Goal: Information Seeking & Learning: Learn about a topic

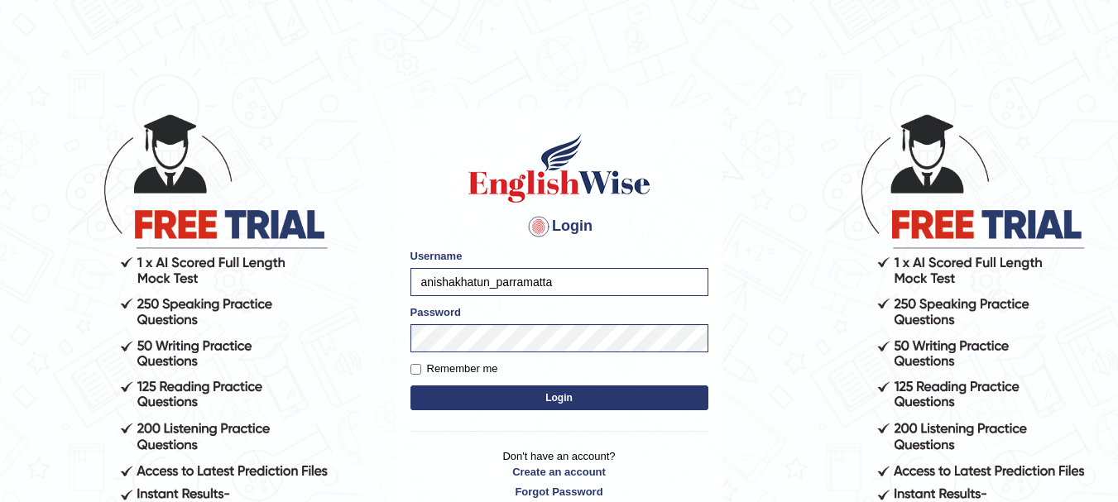
click at [567, 397] on button "Login" at bounding box center [560, 398] width 298 height 25
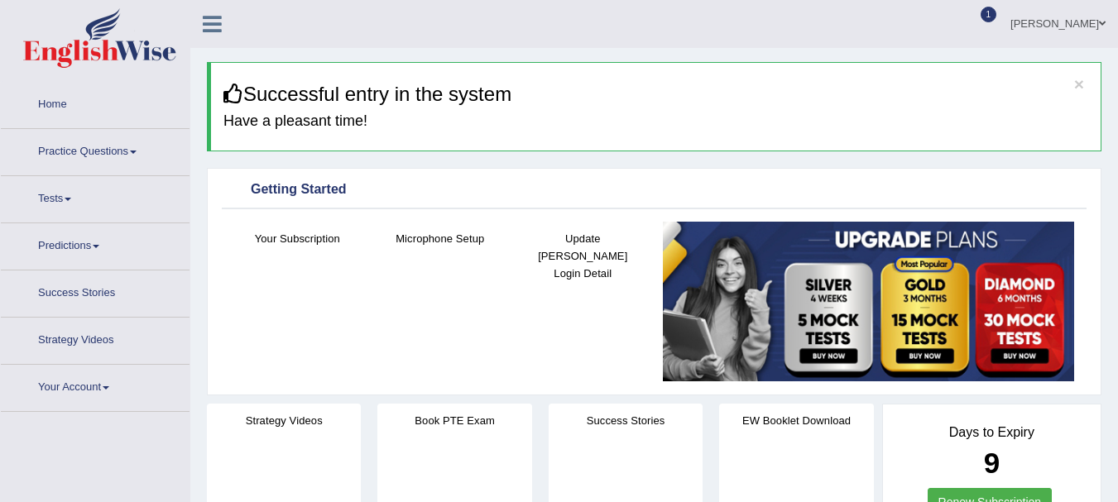
click at [986, 15] on div at bounding box center [973, 24] width 25 height 25
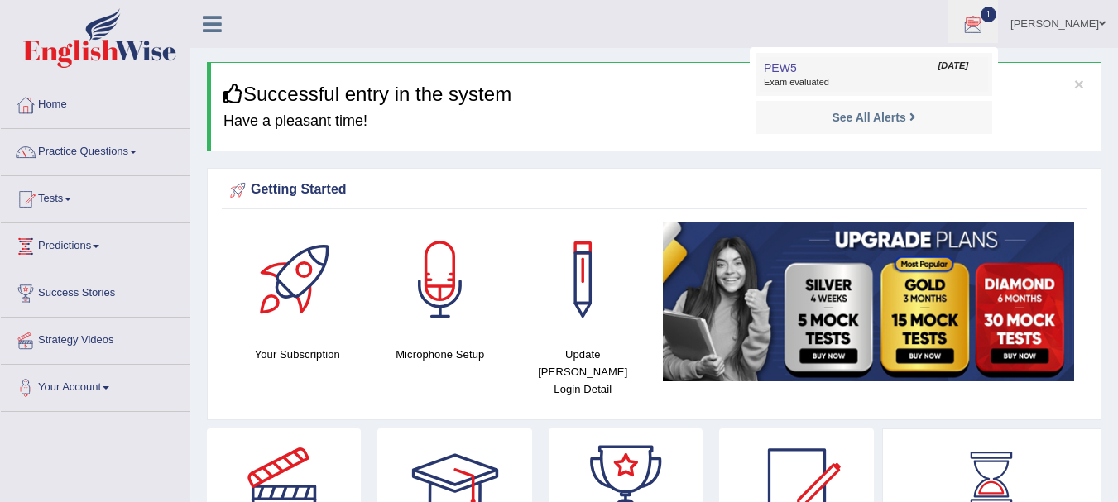
click at [873, 70] on link "PEW5 Sep 20, 2025 Exam evaluated" at bounding box center [874, 74] width 228 height 35
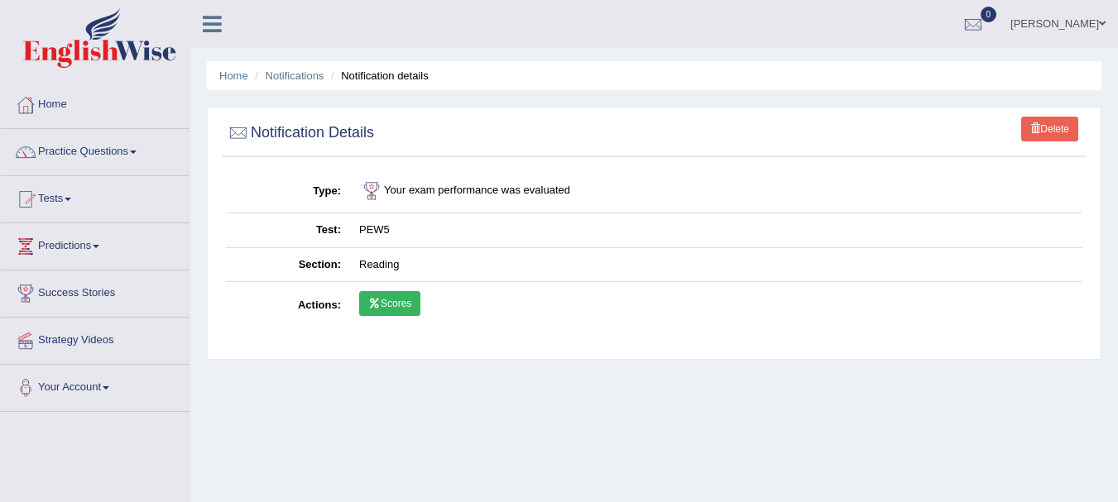
click at [407, 303] on link "Scores" at bounding box center [389, 303] width 61 height 25
click at [81, 153] on link "Practice Questions" at bounding box center [95, 149] width 189 height 41
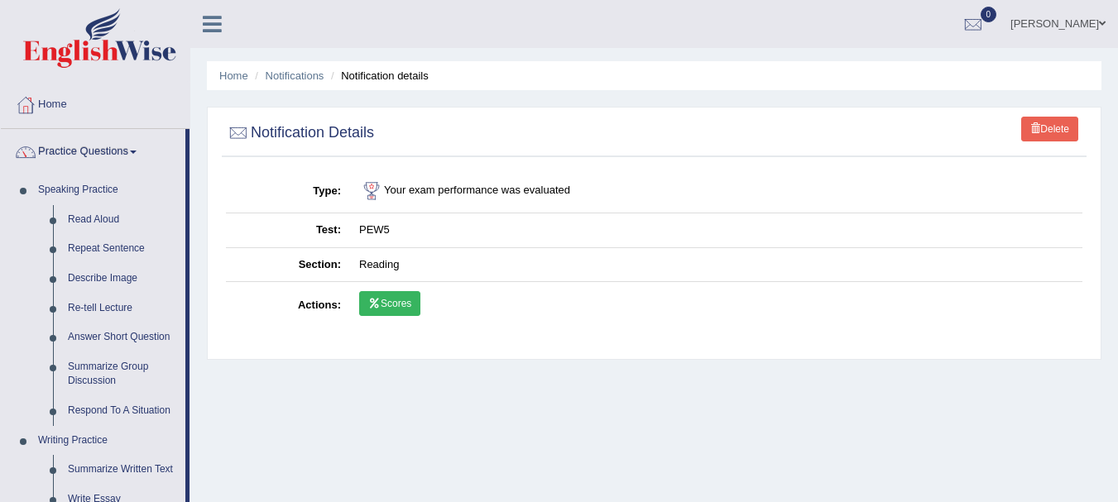
click at [208, 416] on div "Home Notifications Notification details Delete Notification Details Type Your e…" at bounding box center [654, 414] width 928 height 828
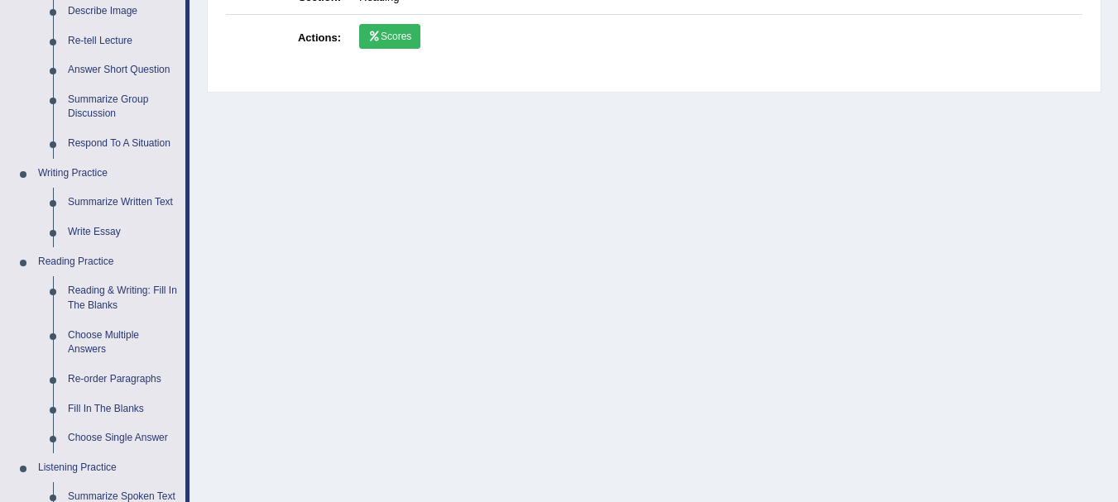
scroll to position [298, 0]
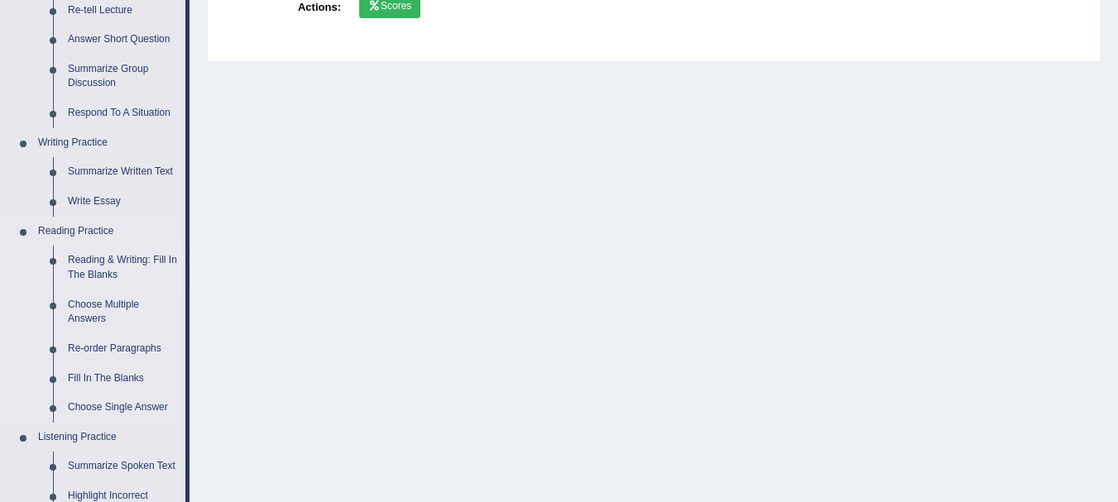
click at [110, 262] on link "Reading & Writing: Fill In The Blanks" at bounding box center [122, 268] width 125 height 44
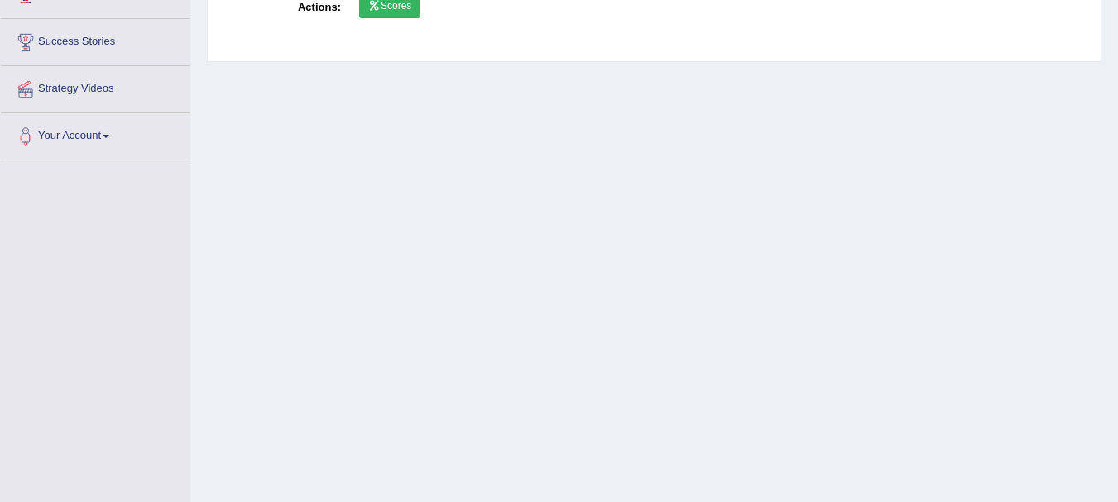
scroll to position [315, 0]
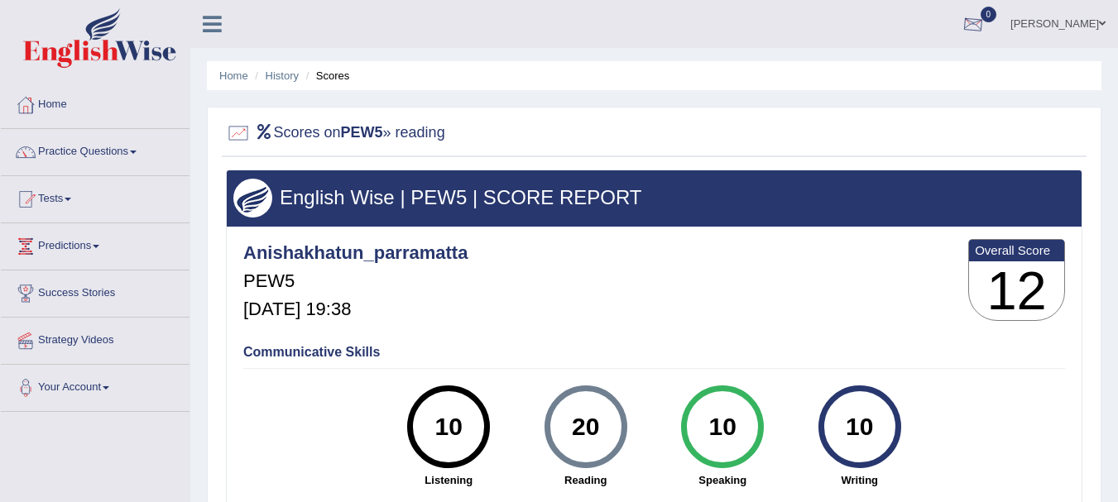
click at [983, 16] on div at bounding box center [973, 24] width 25 height 25
click at [892, 70] on strong "See All Alerts" at bounding box center [869, 69] width 74 height 13
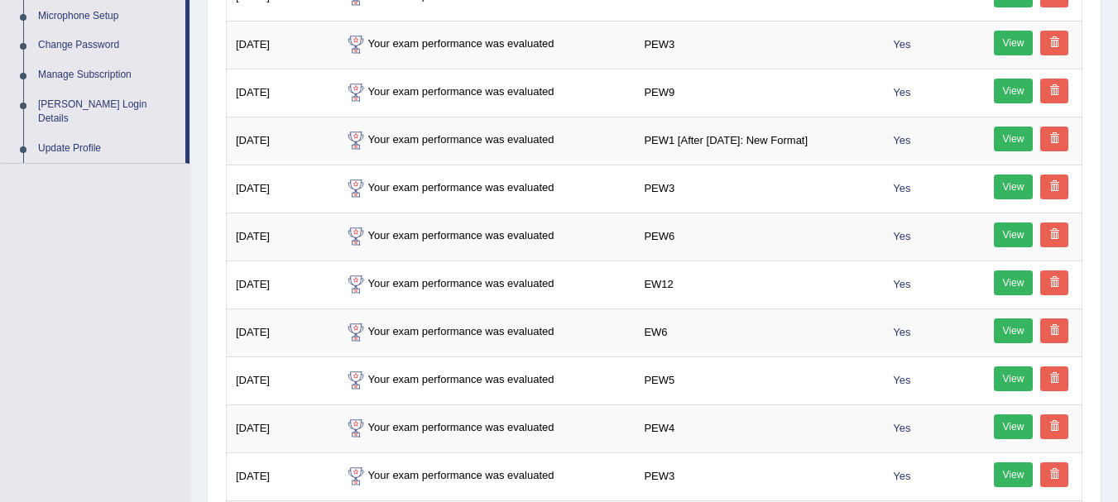
scroll to position [879, 0]
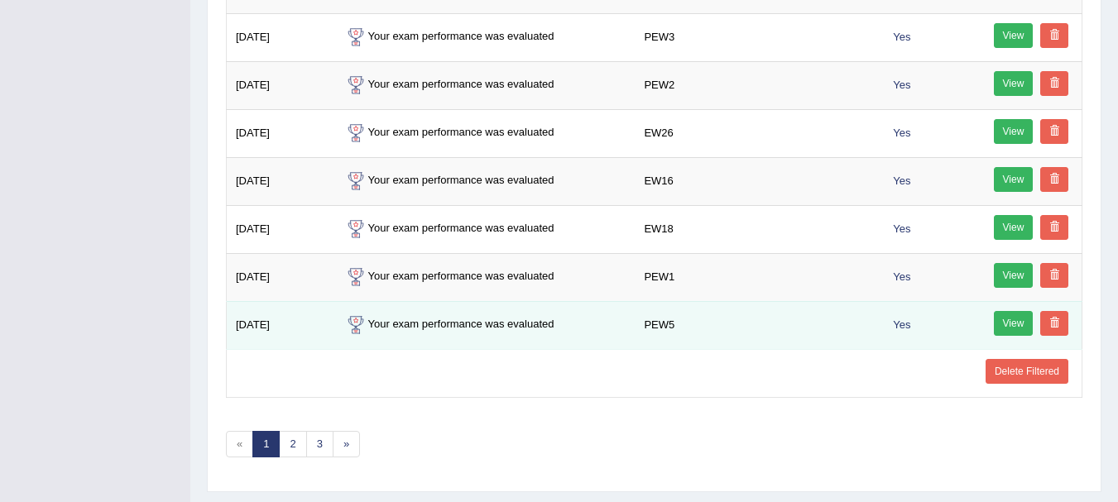
click at [1018, 333] on link "View" at bounding box center [1014, 323] width 40 height 25
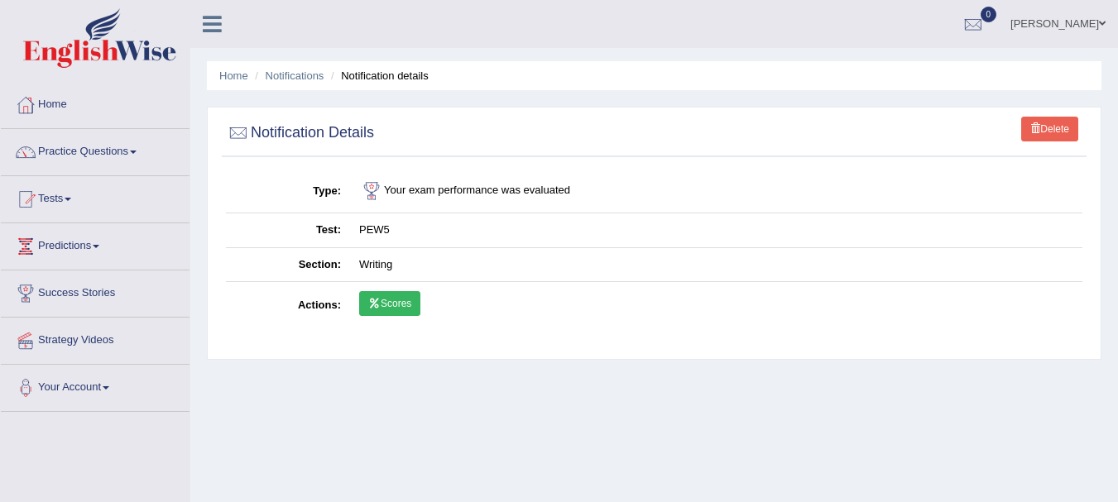
click at [403, 306] on link "Scores" at bounding box center [389, 303] width 61 height 25
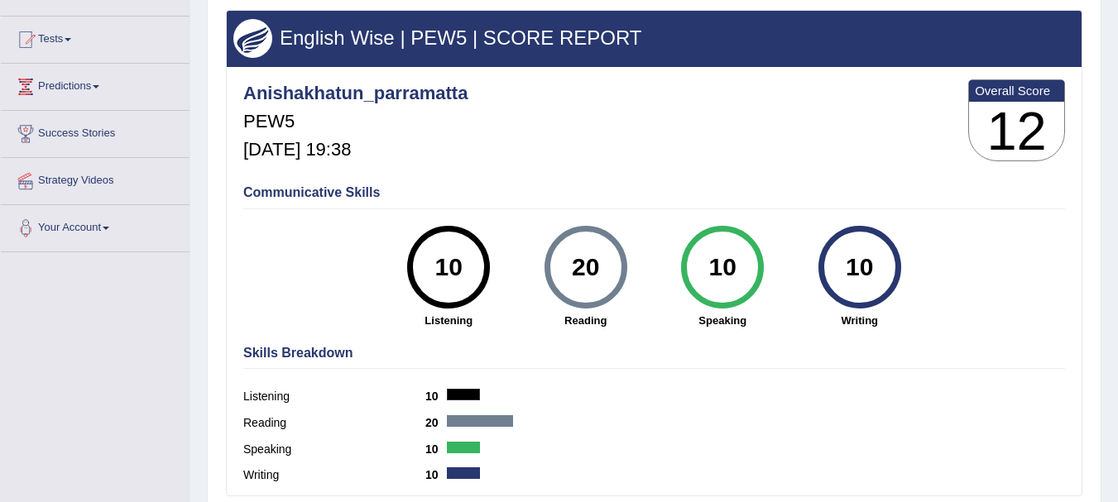
scroll to position [167, 0]
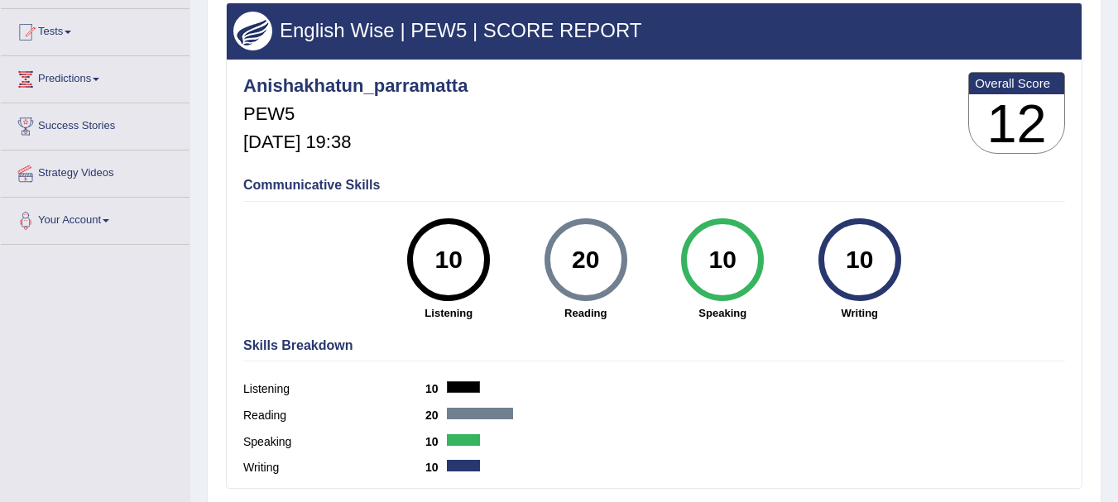
drag, startPoint x: 1130, startPoint y: 205, endPoint x: 626, endPoint y: 40, distance: 530.6
click at [626, 40] on h3 "English Wise | PEW5 | SCORE REPORT" at bounding box center [654, 31] width 842 height 22
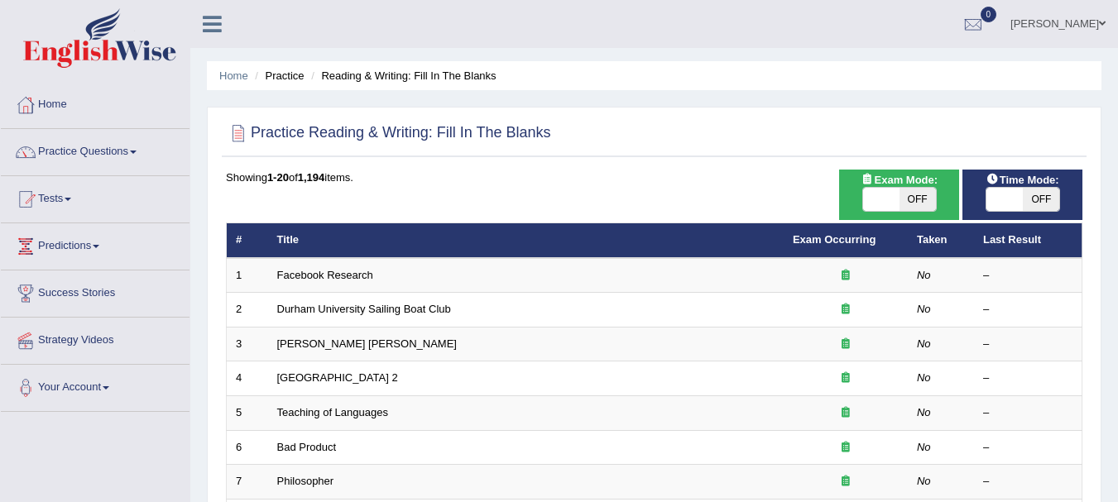
click at [356, 276] on link "Facebook Research" at bounding box center [325, 275] width 96 height 12
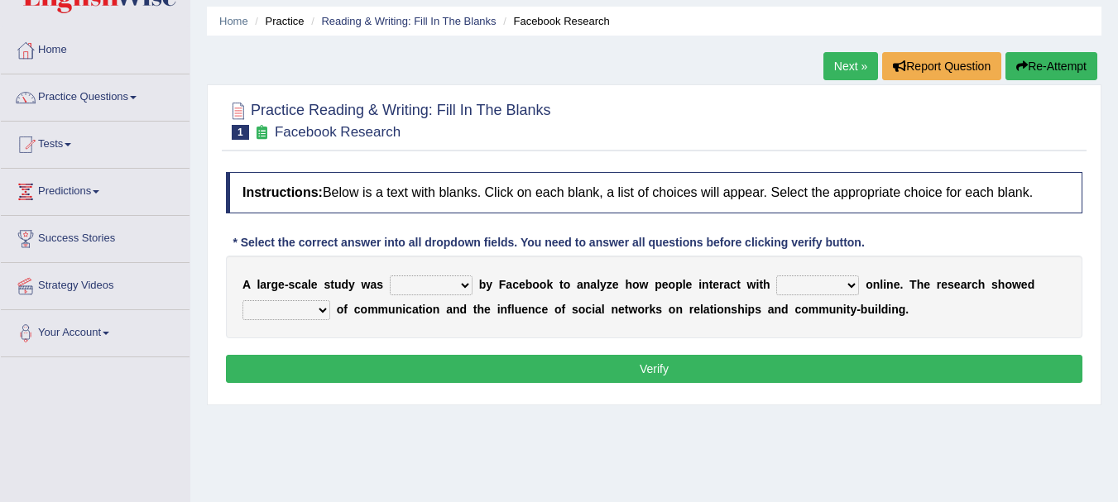
click at [1118, 156] on html "Toggle navigation Home Practice Questions Speaking Practice Read Aloud Repeat S…" at bounding box center [559, 196] width 1118 height 502
click at [448, 286] on select "surveyed had asked made" at bounding box center [431, 286] width 83 height 20
select select "surveyed"
click at [390, 276] on select "surveyed had asked made" at bounding box center [431, 286] width 83 height 20
click at [820, 282] on select "together all each other another" at bounding box center [818, 286] width 83 height 20
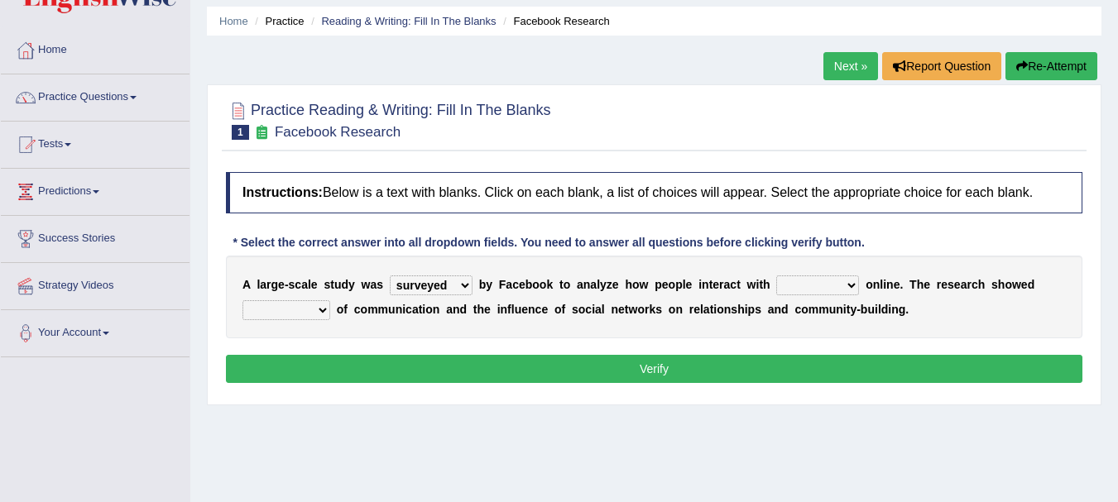
select select "each other"
click at [777, 276] on select "together all each other another" at bounding box center [818, 286] width 83 height 20
click at [289, 312] on select "advantages standards fellowships patterns" at bounding box center [287, 311] width 88 height 20
select select "standards"
click at [243, 301] on select "advantages standards fellowships patterns" at bounding box center [287, 311] width 88 height 20
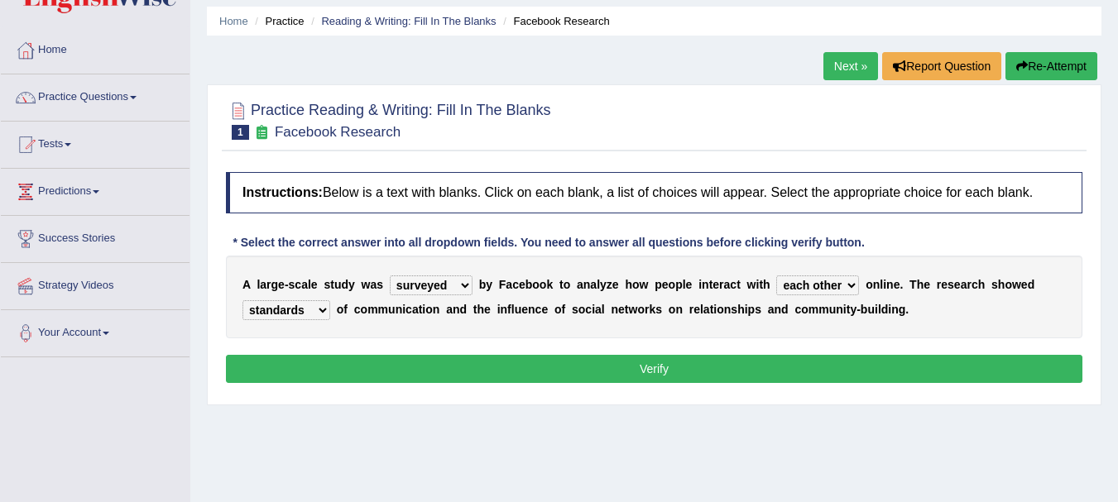
click at [440, 377] on button "Verify" at bounding box center [654, 369] width 857 height 28
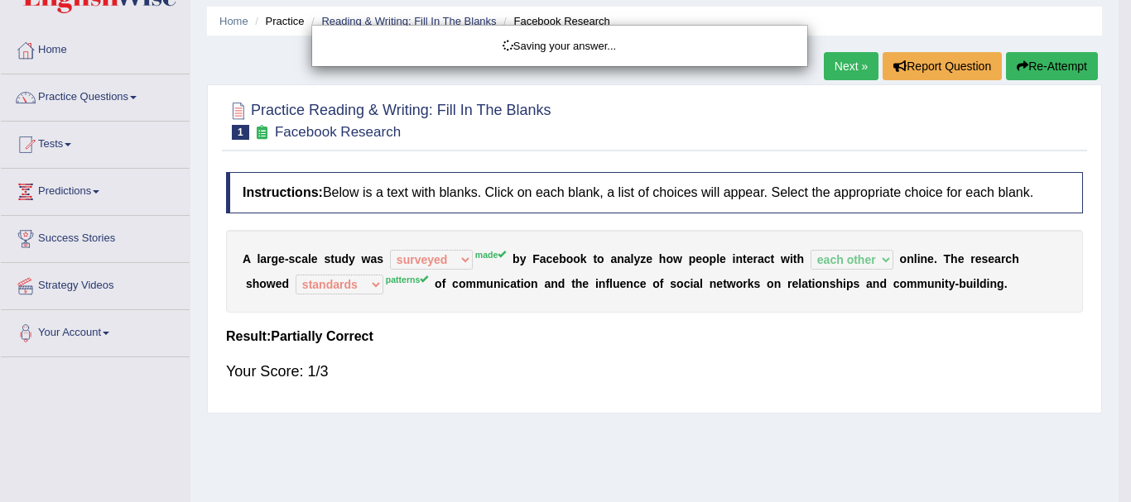
click at [565, 362] on div "Saving your answer..." at bounding box center [565, 251] width 1131 height 502
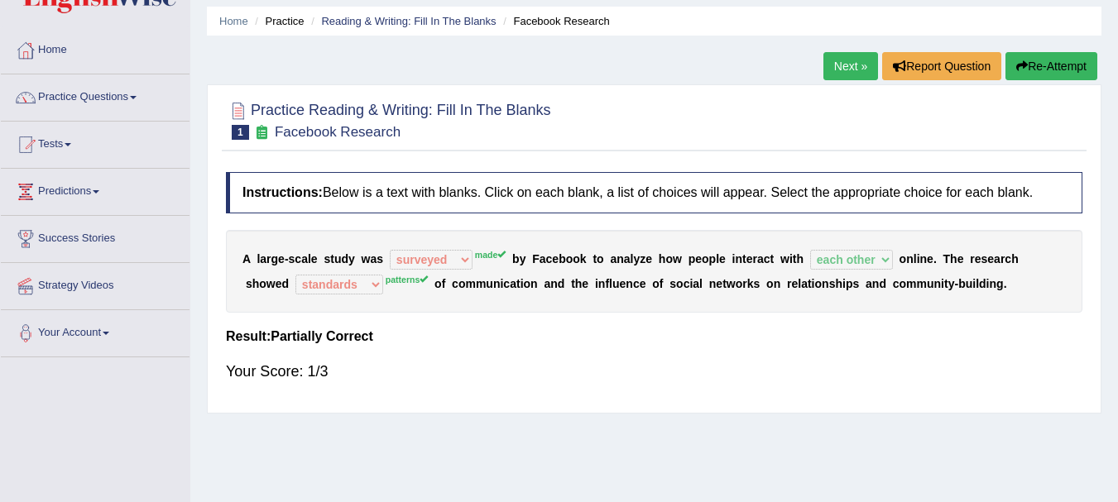
click at [842, 69] on link "Next »" at bounding box center [851, 66] width 55 height 28
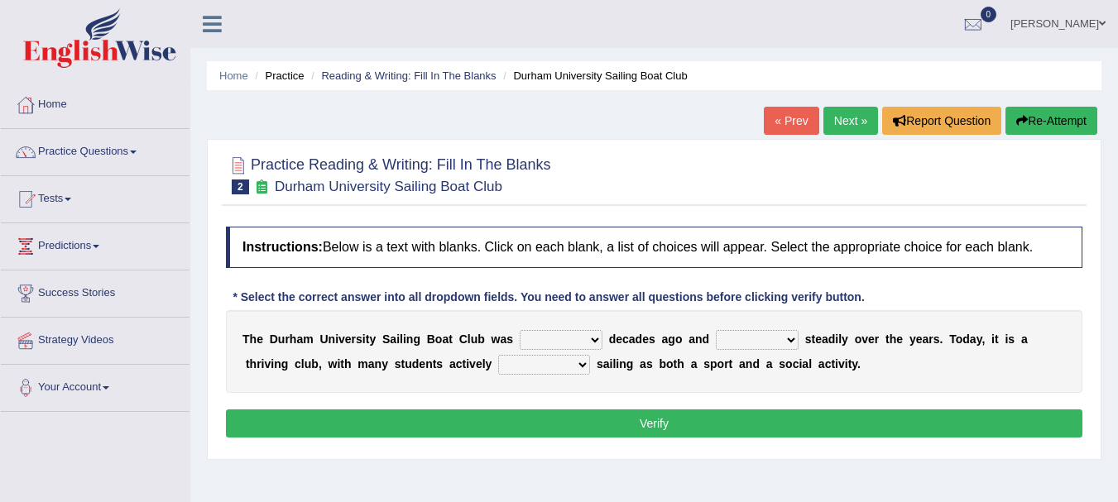
click at [569, 338] on select "found fund founded find" at bounding box center [561, 340] width 83 height 20
select select "found"
click at [520, 330] on select "found fund founded find" at bounding box center [561, 340] width 83 height 20
click at [770, 342] on select "grow growing has grown grown" at bounding box center [757, 340] width 83 height 20
select select "grow"
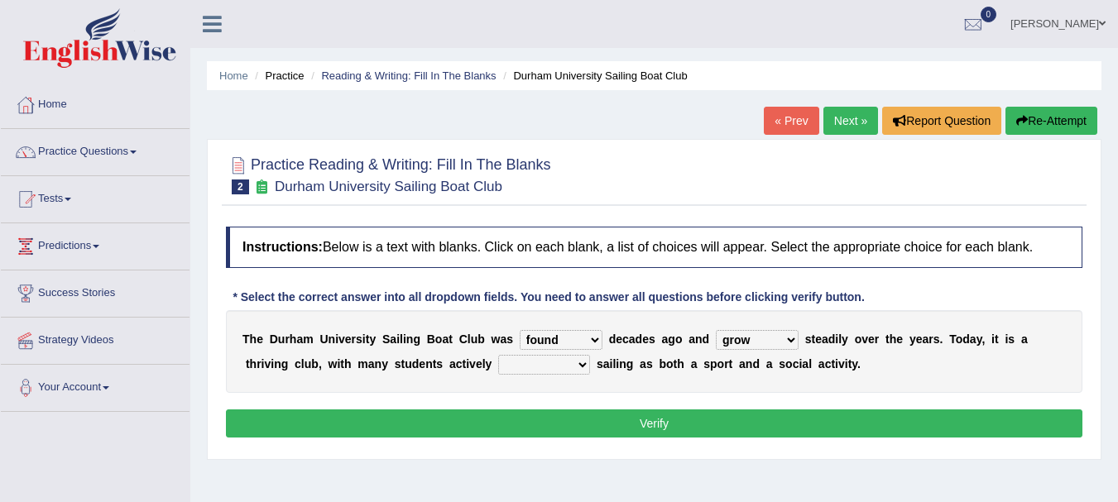
click at [716, 330] on select "grow growing has grown grown" at bounding box center [757, 340] width 83 height 20
click at [530, 367] on select "enjoy enjoyed are enjoying enjoying" at bounding box center [544, 365] width 92 height 20
select select "enjoying"
click at [498, 355] on select "enjoy enjoyed are enjoying enjoying" at bounding box center [544, 365] width 92 height 20
click at [609, 425] on button "Verify" at bounding box center [654, 424] width 857 height 28
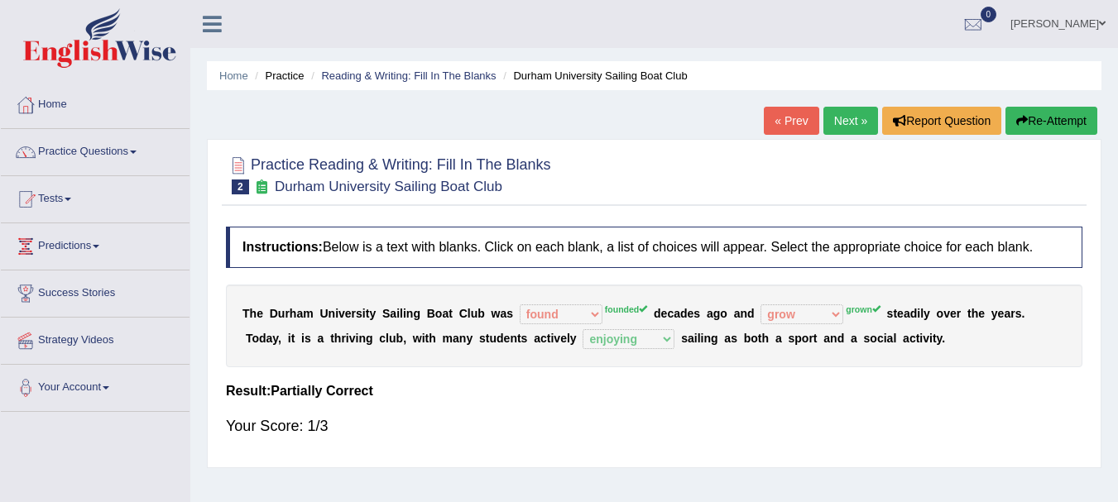
click at [640, 401] on div "Instructions: Below is a text with blanks. Click on each blank, a list of choic…" at bounding box center [654, 339] width 865 height 241
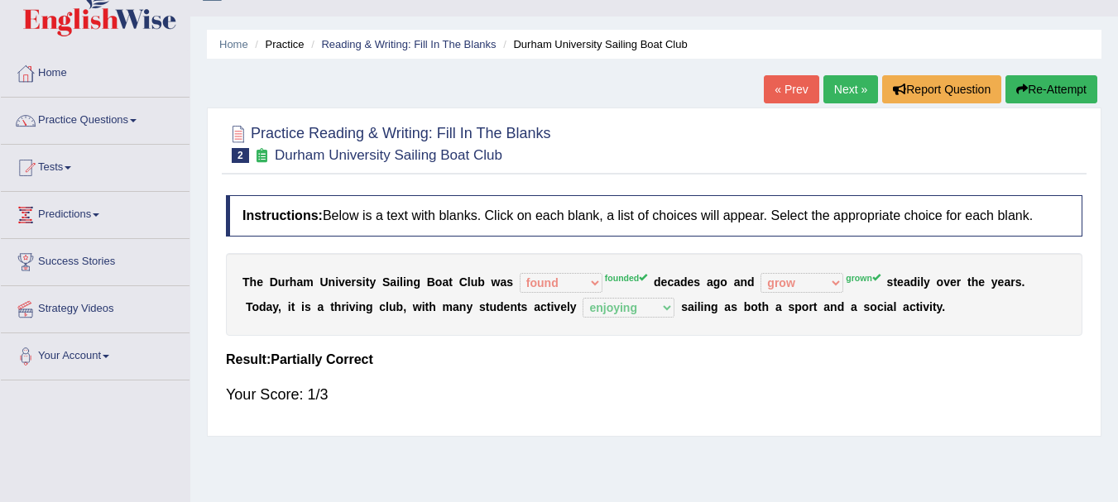
scroll to position [33, 0]
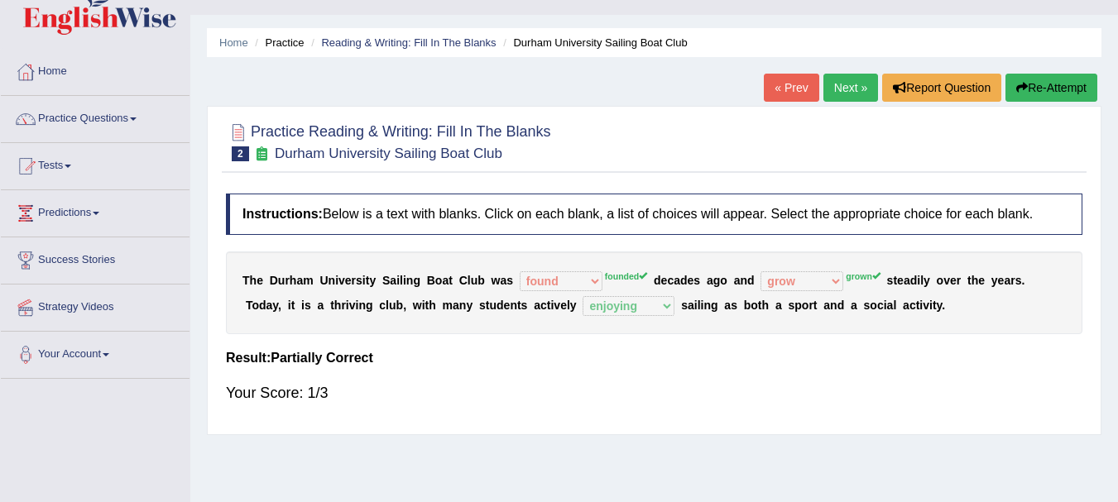
click at [786, 88] on link "« Prev" at bounding box center [791, 88] width 55 height 28
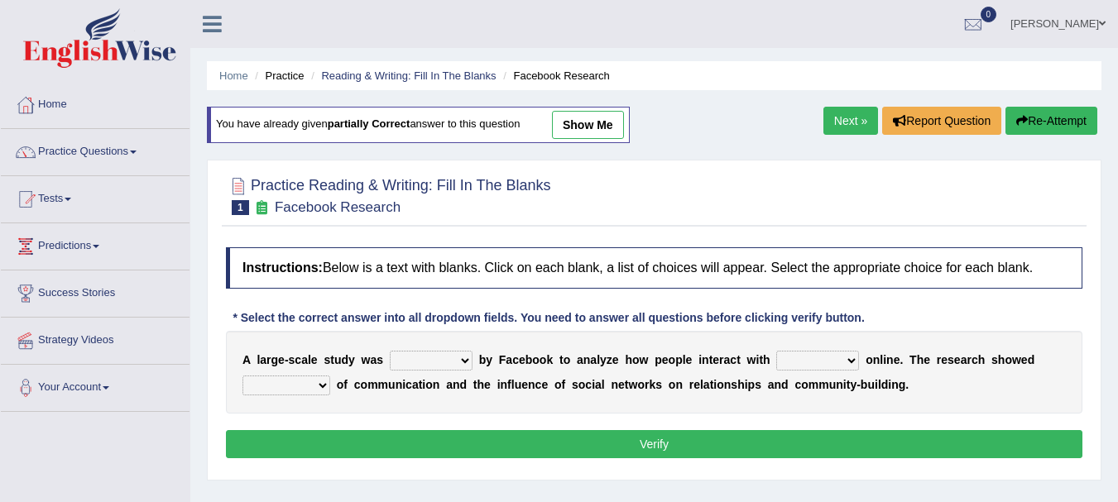
select select "made"
click at [390, 351] on select "surveyed had asked made" at bounding box center [431, 361] width 83 height 20
click at [792, 361] on select "together all each other another" at bounding box center [818, 361] width 83 height 20
select select "each other"
click at [777, 351] on select "together all each other another" at bounding box center [818, 361] width 83 height 20
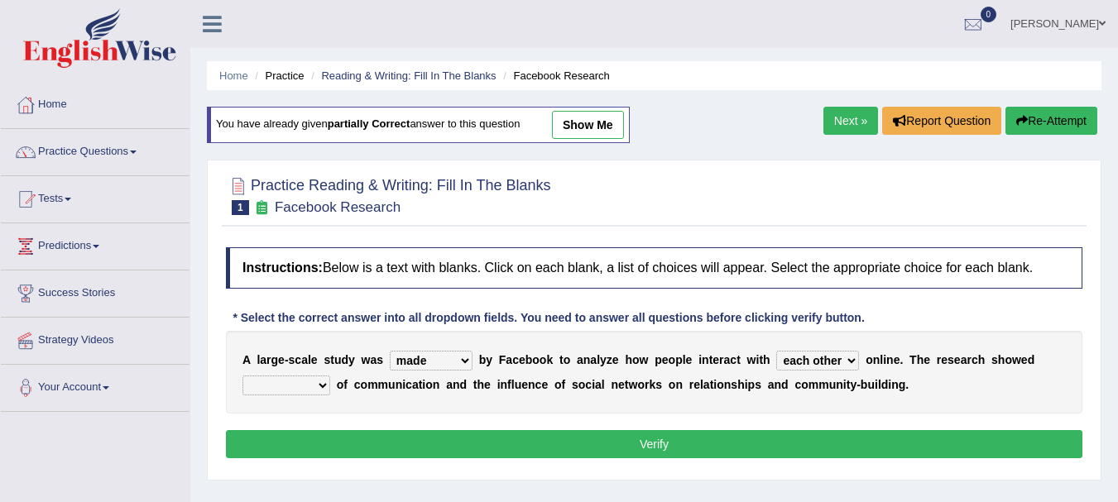
click at [309, 386] on select "advantages standards fellowships patterns" at bounding box center [287, 386] width 88 height 20
select select "patterns"
click at [243, 376] on select "advantages standards fellowships patterns" at bounding box center [287, 386] width 88 height 20
click at [492, 453] on button "Verify" at bounding box center [654, 444] width 857 height 28
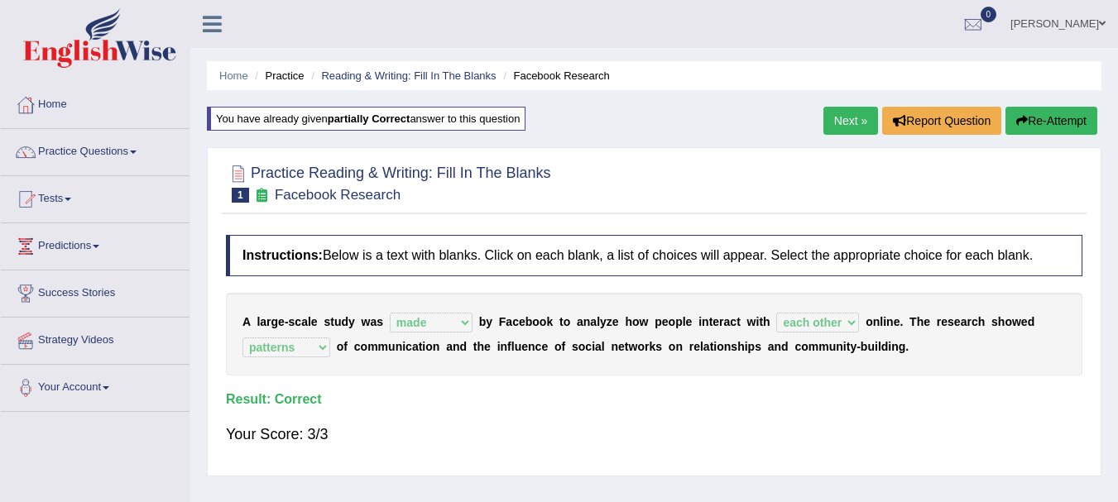
click at [852, 112] on link "Next »" at bounding box center [851, 121] width 55 height 28
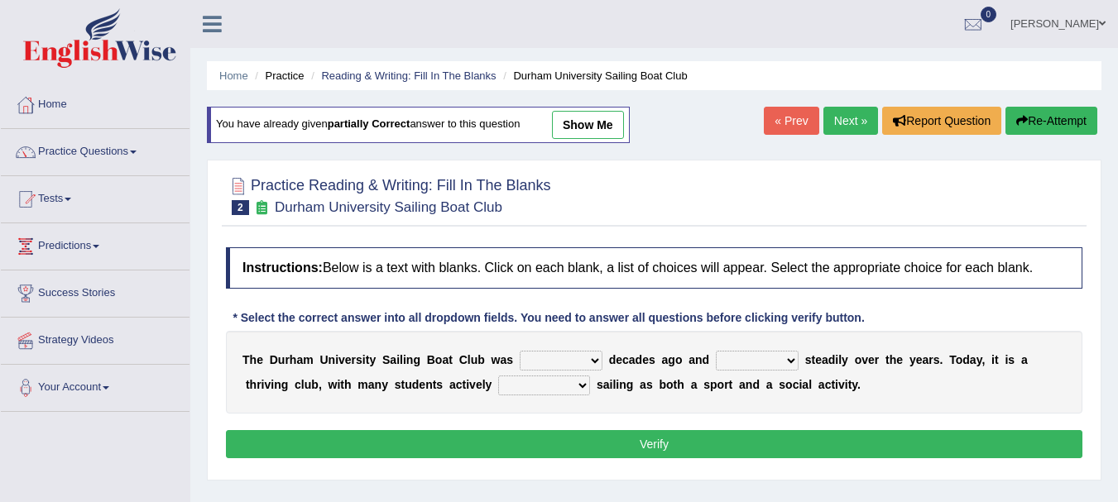
select select "founded"
click at [520, 351] on select "found fund founded find" at bounding box center [561, 361] width 83 height 20
click at [768, 357] on select "grow growing has grown grown" at bounding box center [757, 361] width 83 height 20
select select "grown"
click at [716, 351] on select "grow growing has grown grown" at bounding box center [757, 361] width 83 height 20
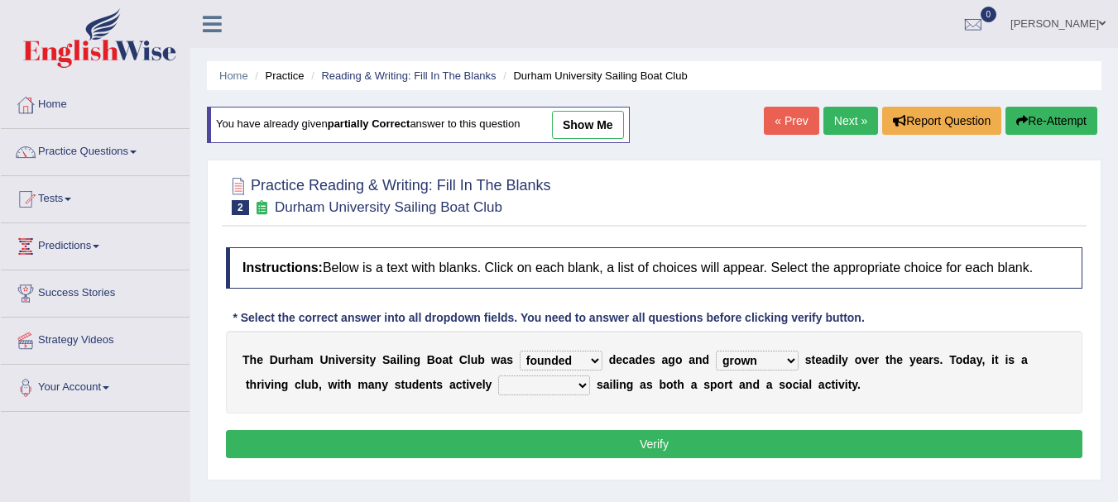
click at [526, 387] on select "enjoy enjoyed are enjoying enjoying" at bounding box center [544, 386] width 92 height 20
select select "enjoying"
click at [498, 376] on select "enjoy enjoyed are enjoying enjoying" at bounding box center [544, 386] width 92 height 20
click at [606, 440] on button "Verify" at bounding box center [654, 444] width 857 height 28
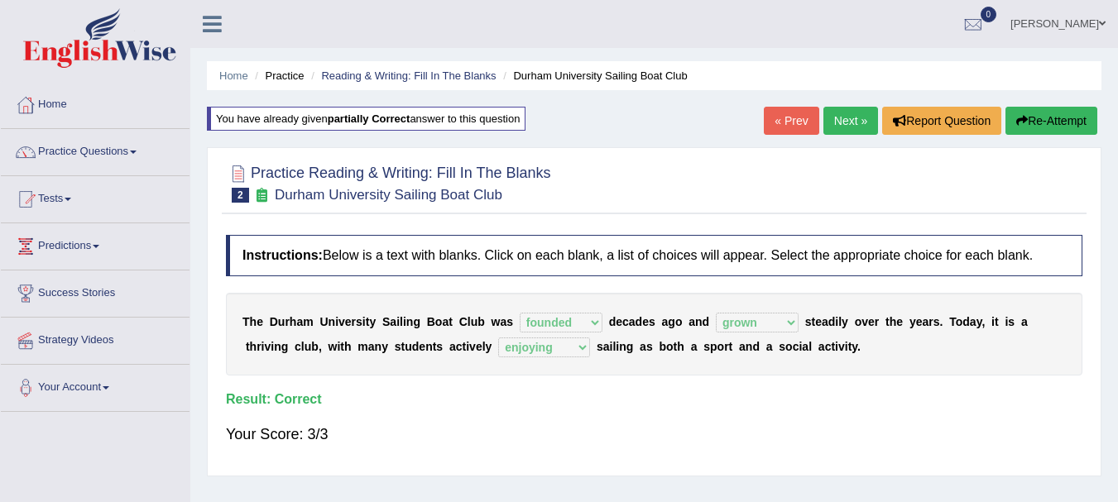
click at [855, 123] on link "Next »" at bounding box center [851, 121] width 55 height 28
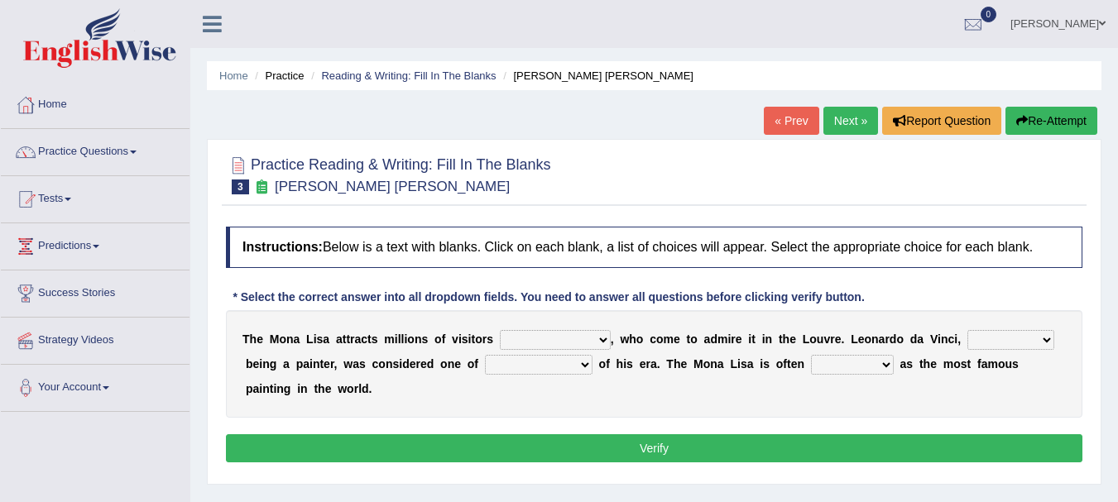
drag, startPoint x: 0, startPoint y: 0, endPoint x: 572, endPoint y: 335, distance: 663.0
click at [572, 335] on select "around the year the all year all year round per year" at bounding box center [555, 340] width 111 height 20
select select "per year"
click at [500, 330] on select "around the year the all year all year round per year" at bounding box center [555, 340] width 111 height 20
click at [996, 338] on select "rather than as much as as well as as long as" at bounding box center [1011, 340] width 87 height 20
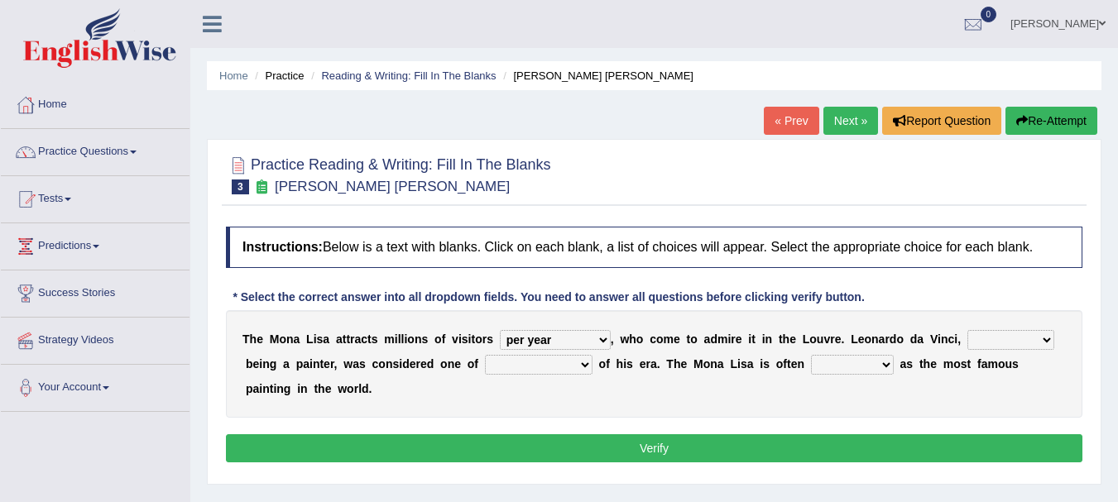
select select "as well as"
click at [968, 330] on select "rather than as much as as well as as long as" at bounding box center [1011, 340] width 87 height 20
click at [555, 360] on select "better artists artist the better artist the best artists" at bounding box center [539, 365] width 108 height 20
select select "the best artists"
click at [485, 355] on select "better artists artist the better artist the best artists" at bounding box center [539, 365] width 108 height 20
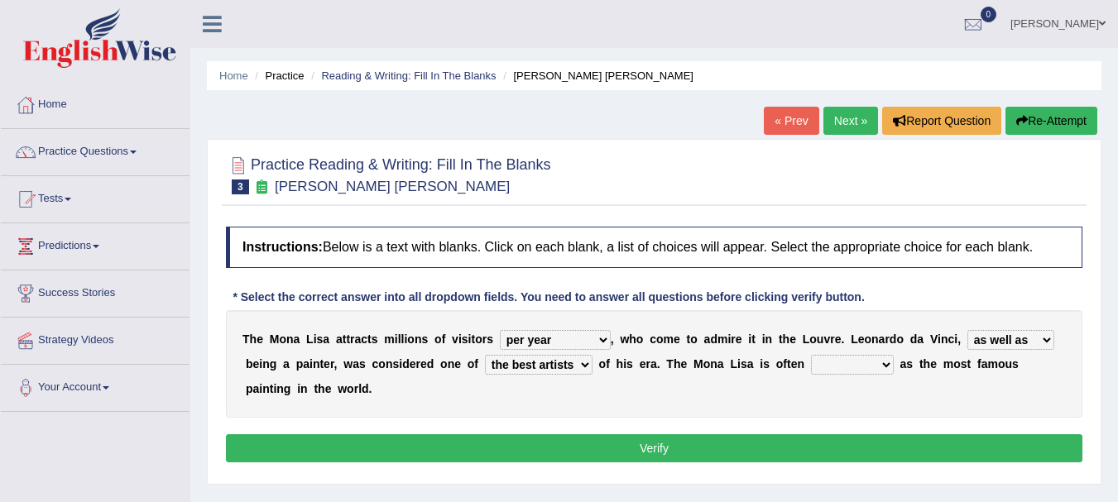
click at [838, 365] on select "classified suggested predicted described" at bounding box center [852, 365] width 83 height 20
select select "described"
click at [811, 355] on select "classified suggested predicted described" at bounding box center [852, 365] width 83 height 20
click at [831, 450] on button "Verify" at bounding box center [654, 449] width 857 height 28
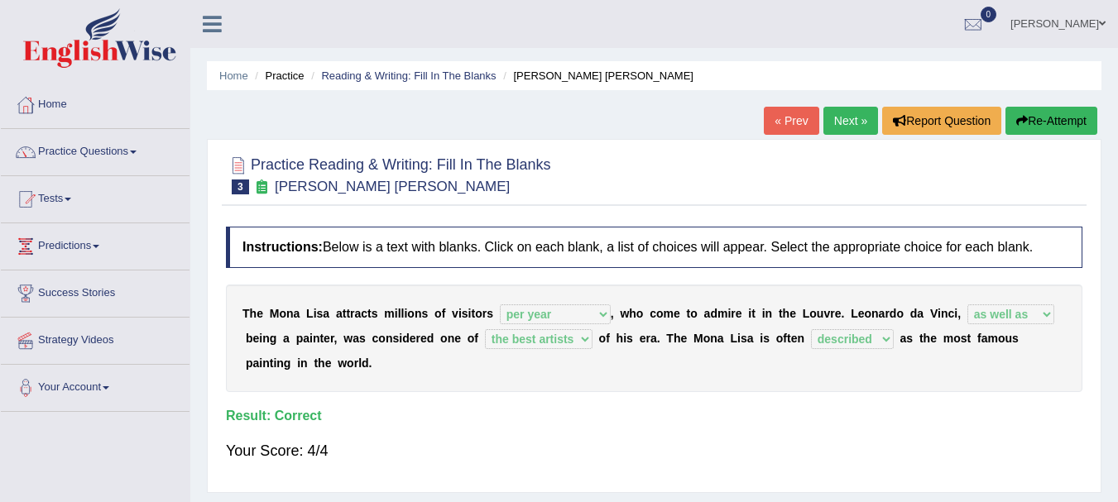
click at [834, 127] on link "Next »" at bounding box center [851, 121] width 55 height 28
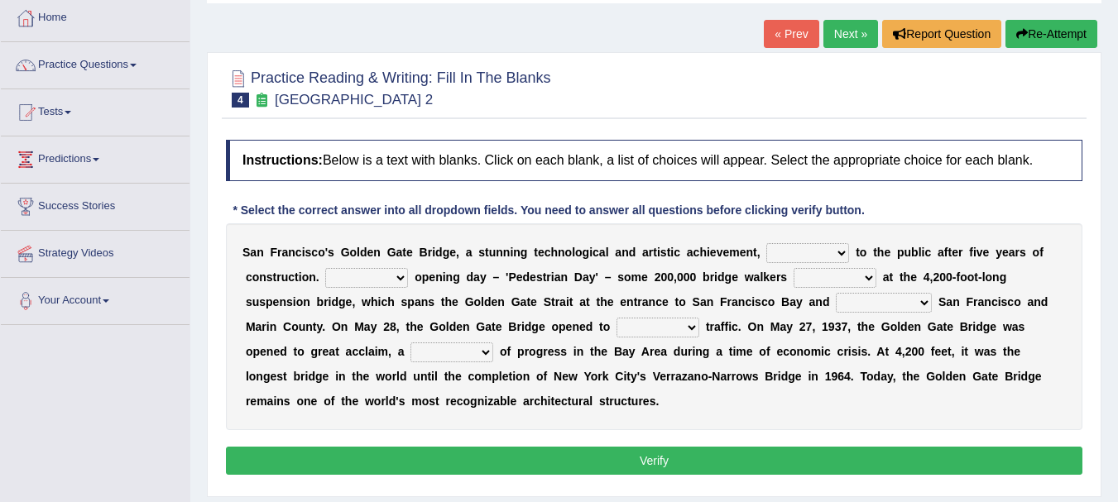
scroll to position [87, 0]
click at [800, 253] on select "opens closes appears equals" at bounding box center [808, 253] width 83 height 20
select select "opens"
click at [767, 243] on select "opens closes appears equals" at bounding box center [808, 253] width 83 height 20
click at [373, 277] on select "On During Since When" at bounding box center [366, 278] width 83 height 20
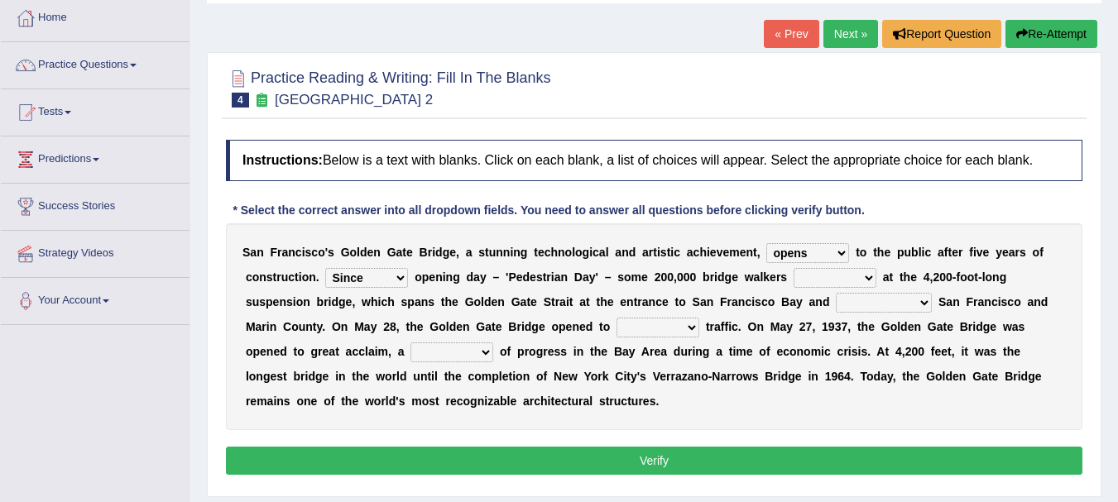
click at [325, 268] on select "On During Since When" at bounding box center [366, 278] width 83 height 20
click at [379, 274] on select "On During Since When" at bounding box center [366, 278] width 83 height 20
select select "On"
click at [325, 268] on select "On During Since When" at bounding box center [366, 278] width 83 height 20
click at [835, 274] on select "stationed looked marveled laughed" at bounding box center [835, 278] width 83 height 20
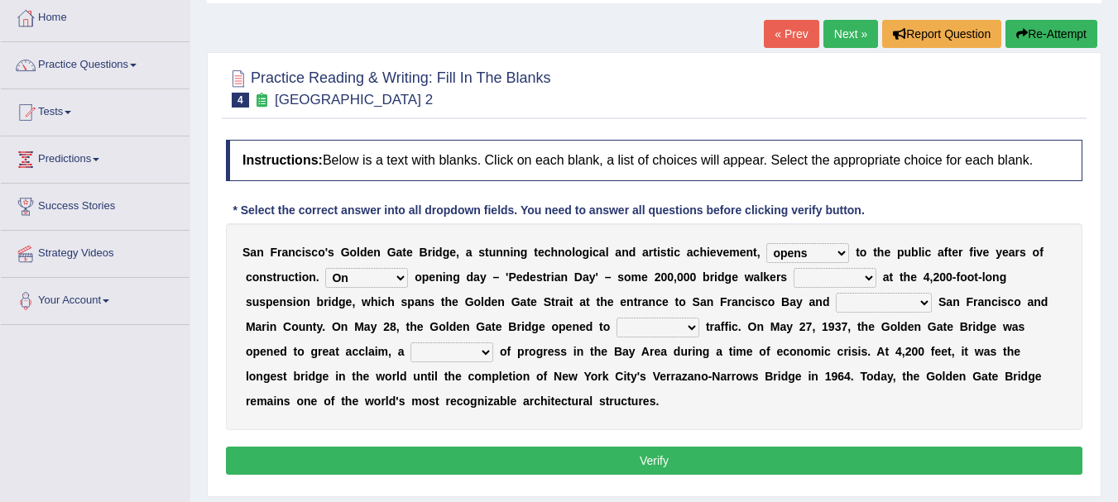
select select "looked"
click at [794, 268] on select "stationed looked marveled laughed" at bounding box center [835, 278] width 83 height 20
click at [843, 276] on select "stationed looked marveled laughed" at bounding box center [835, 278] width 83 height 20
click at [873, 307] on select "separates connects channels differentiates" at bounding box center [884, 303] width 96 height 20
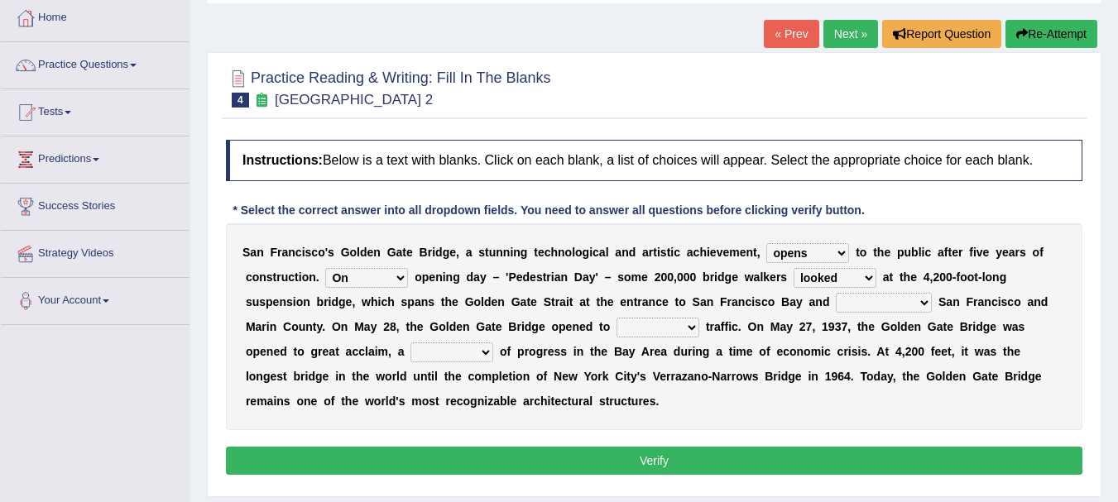
select select "separates"
click at [836, 293] on select "separates connects channels differentiates" at bounding box center [884, 303] width 96 height 20
click at [657, 324] on select "aquatic vehicular airborne watertight" at bounding box center [658, 328] width 83 height 20
select select "airborne"
click at [617, 318] on select "aquatic vehicular airborne watertight" at bounding box center [658, 328] width 83 height 20
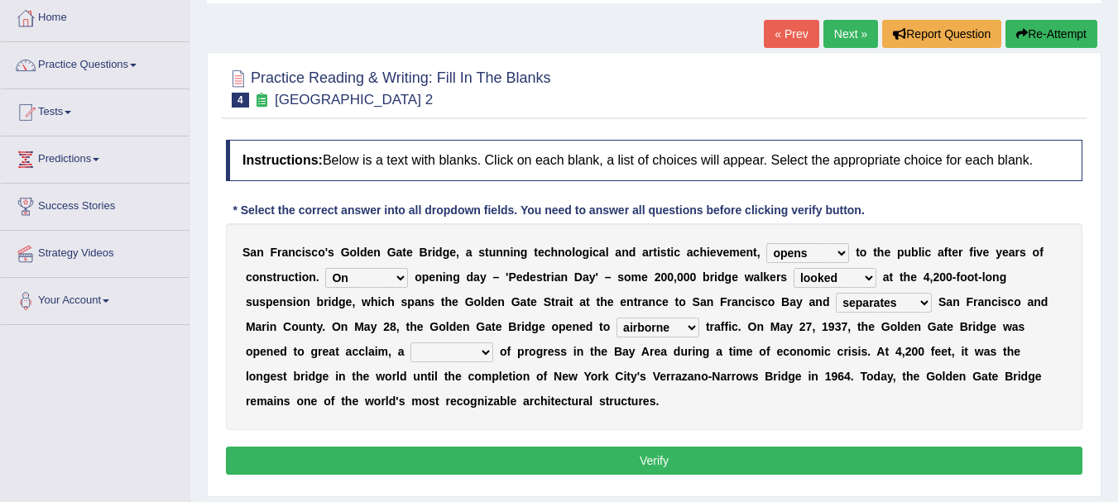
click at [479, 350] on select "denial symbol technique yield" at bounding box center [452, 353] width 83 height 20
select select "symbol"
click at [411, 343] on select "denial symbol technique yield" at bounding box center [452, 353] width 83 height 20
click at [445, 358] on select "denial symbol technique yield" at bounding box center [452, 353] width 83 height 20
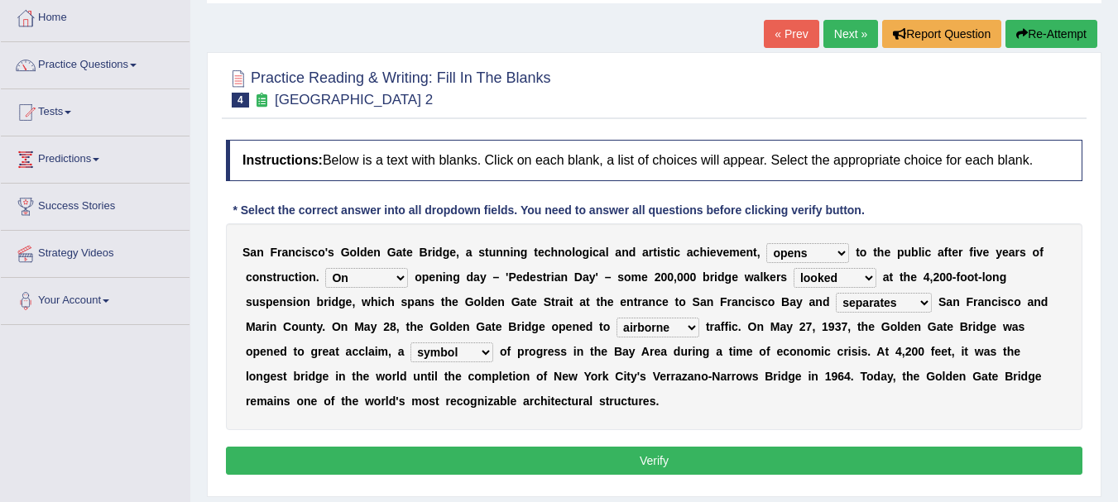
click at [622, 464] on button "Verify" at bounding box center [654, 461] width 857 height 28
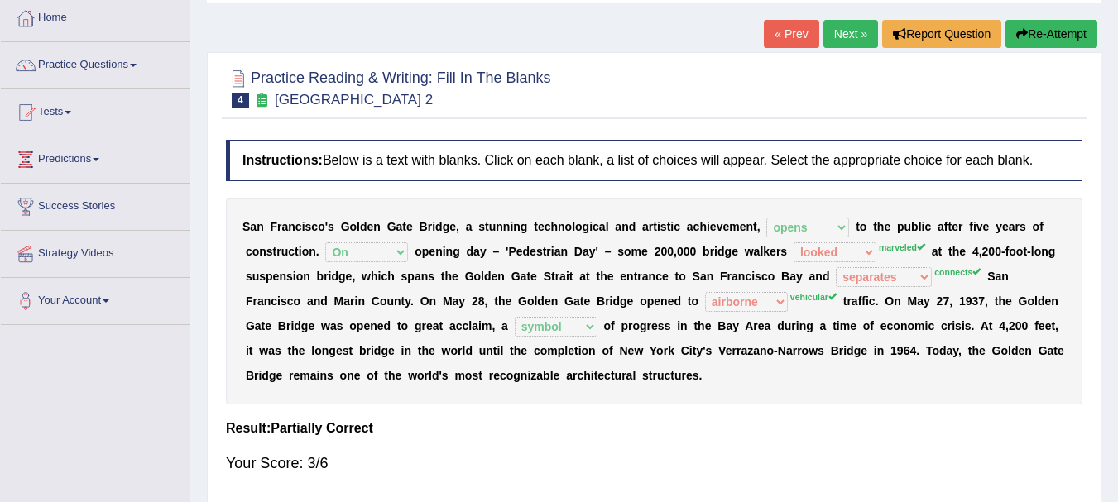
click at [814, 297] on sup "vehicular" at bounding box center [814, 297] width 46 height 10
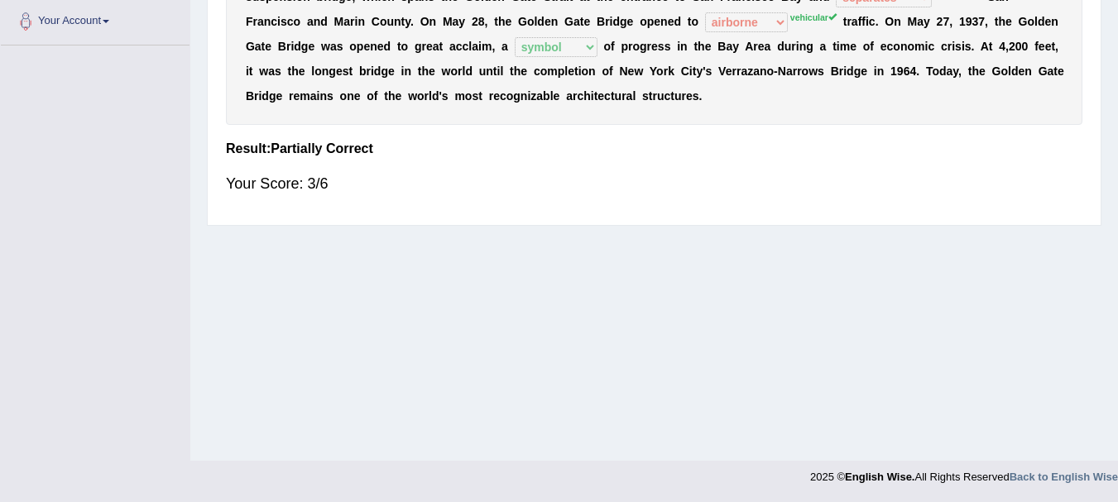
scroll to position [0, 0]
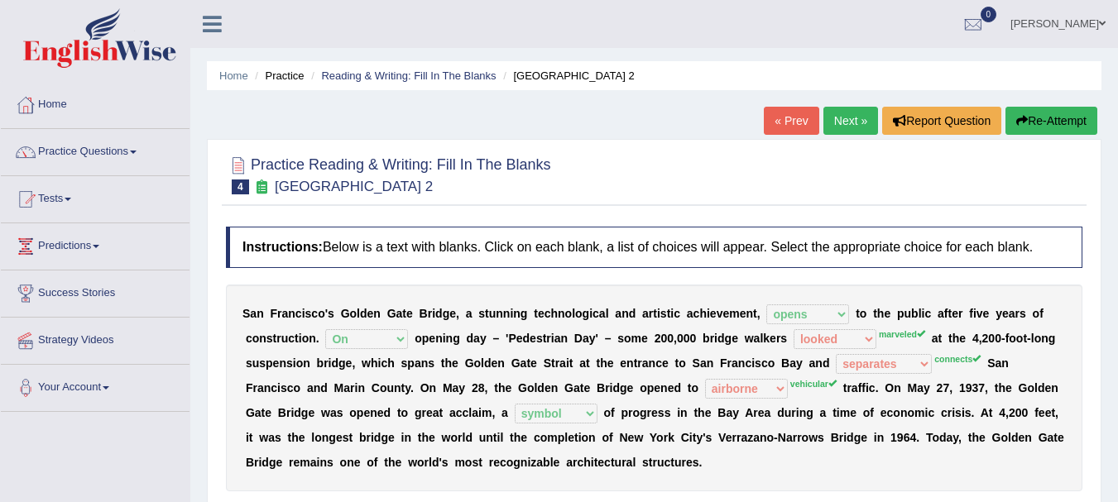
click at [843, 115] on link "Next »" at bounding box center [851, 121] width 55 height 28
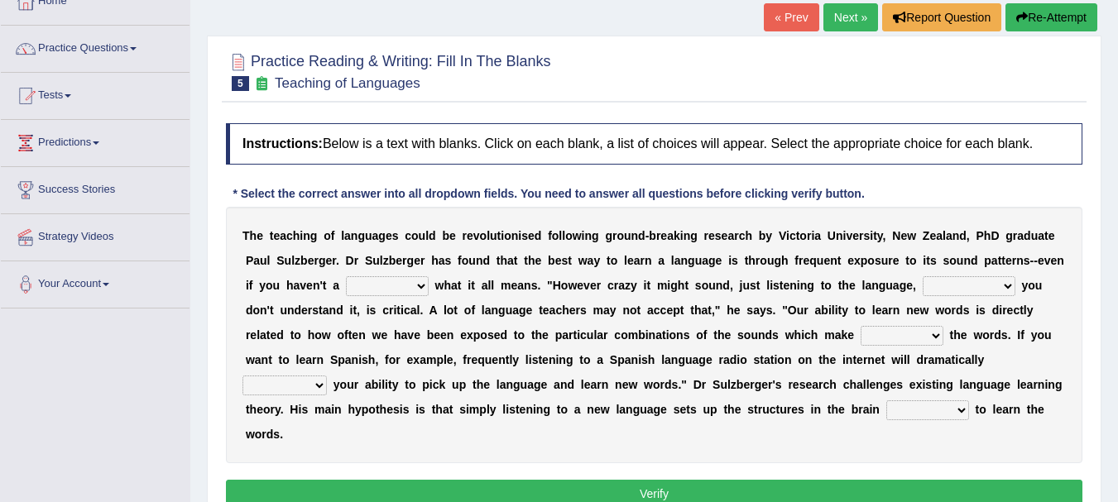
click at [418, 282] on select "dew claw clue due" at bounding box center [387, 286] width 83 height 20
select select "clue"
click at [346, 276] on select "dew claw clue due" at bounding box center [387, 286] width 83 height 20
click at [948, 281] on select "but also all together even though if so" at bounding box center [969, 286] width 93 height 20
select select "but also"
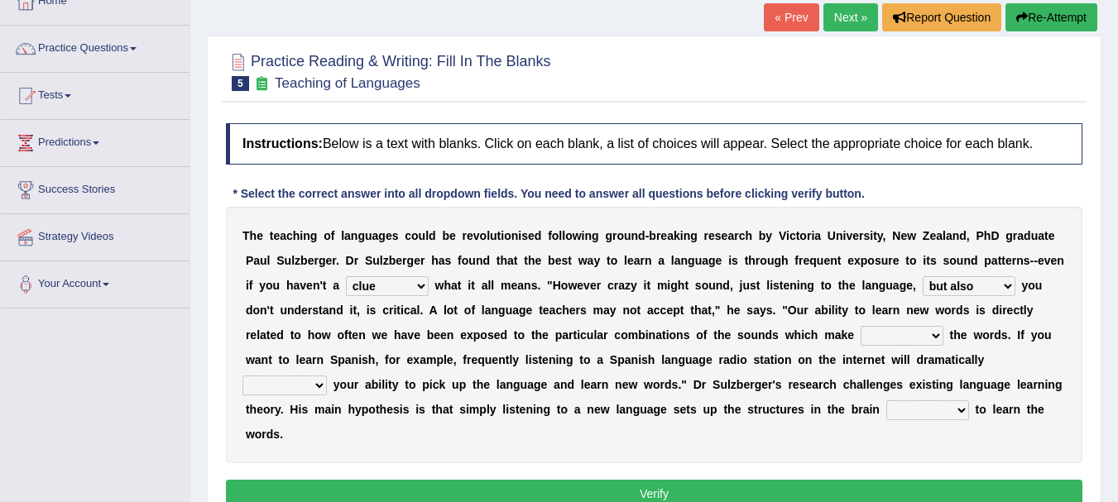
click at [923, 276] on select "but also all together even though if so" at bounding box center [969, 286] width 93 height 20
click at [906, 335] on select "down up of on" at bounding box center [902, 336] width 83 height 20
select select "up"
click at [861, 326] on select "down up of on" at bounding box center [902, 336] width 83 height 20
click at [303, 382] on select "evaluate exaggerate describe boost" at bounding box center [285, 386] width 84 height 20
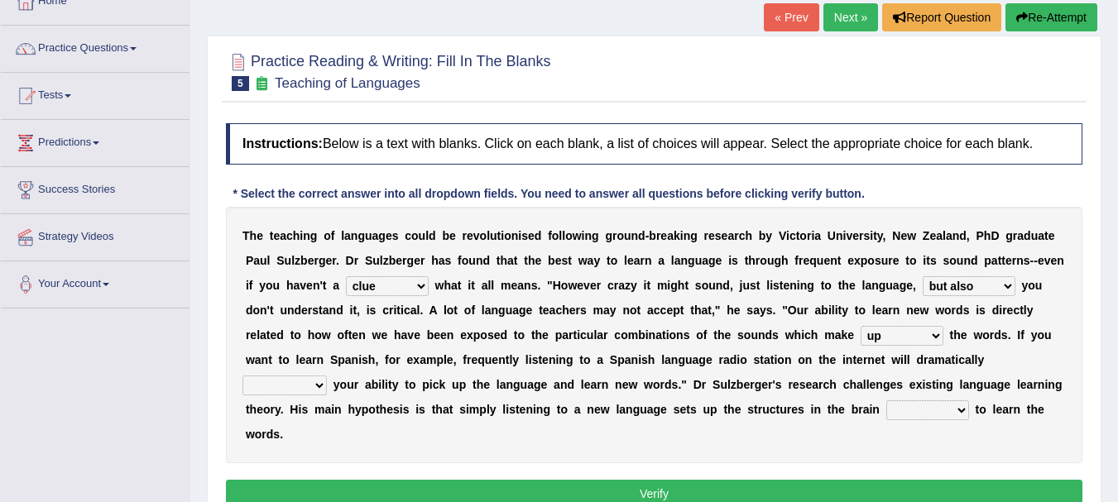
select select "evaluate"
click at [243, 376] on select "evaluate exaggerate describe boost" at bounding box center [285, 386] width 84 height 20
click at [921, 411] on select "requiring required directed to require" at bounding box center [928, 411] width 83 height 20
select select "requiring"
click at [887, 401] on select "requiring required directed to require" at bounding box center [928, 411] width 83 height 20
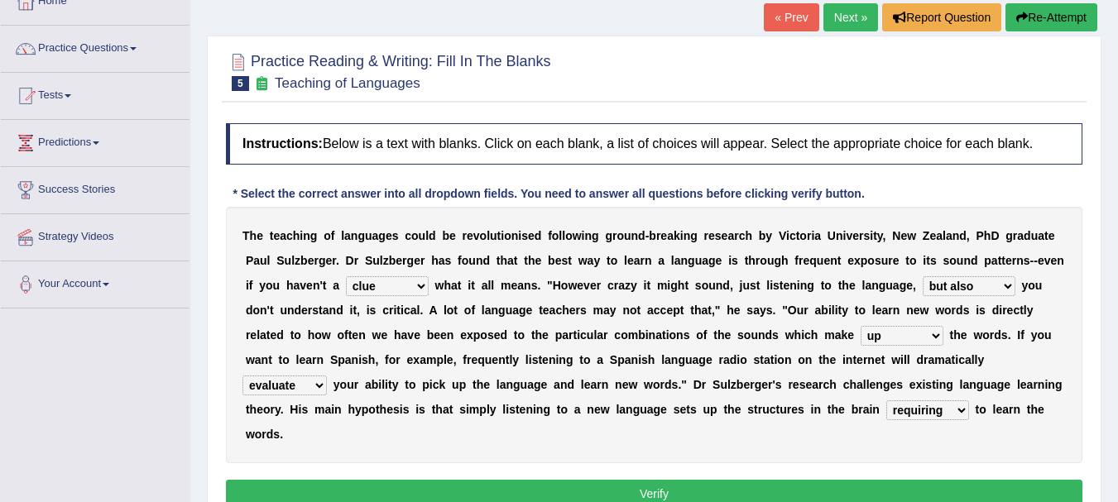
click at [709, 487] on button "Verify" at bounding box center [654, 494] width 857 height 28
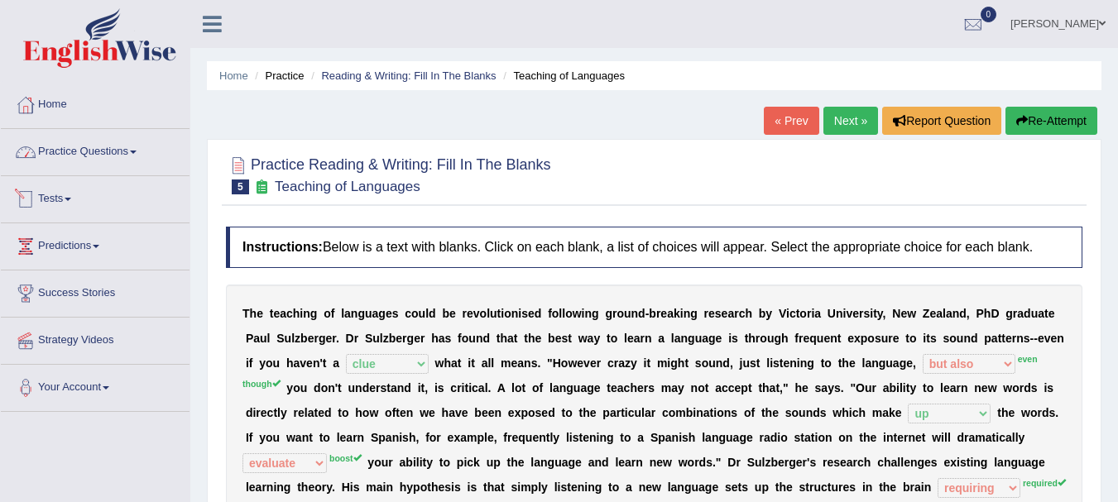
click at [119, 156] on link "Practice Questions" at bounding box center [95, 149] width 189 height 41
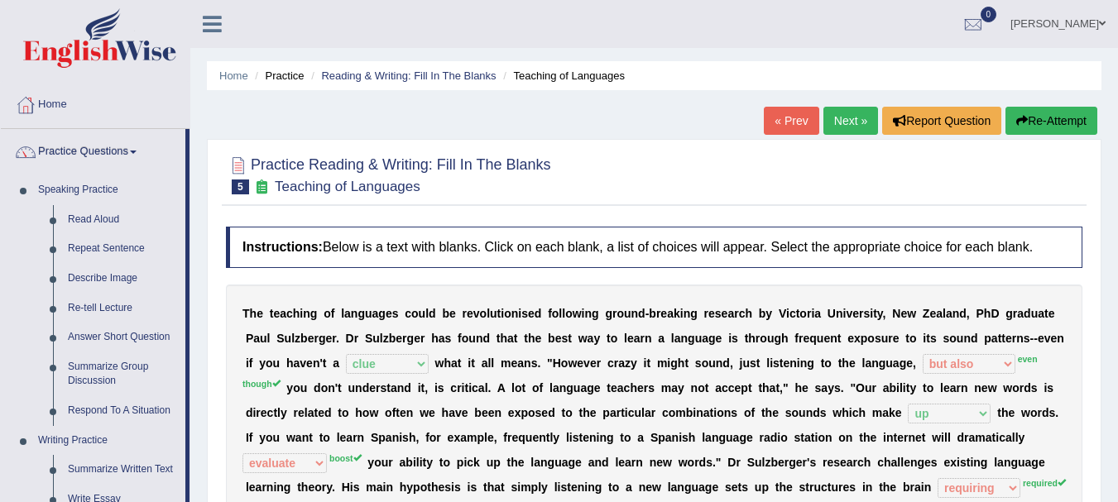
click at [119, 155] on link "Practice Questions" at bounding box center [93, 149] width 185 height 41
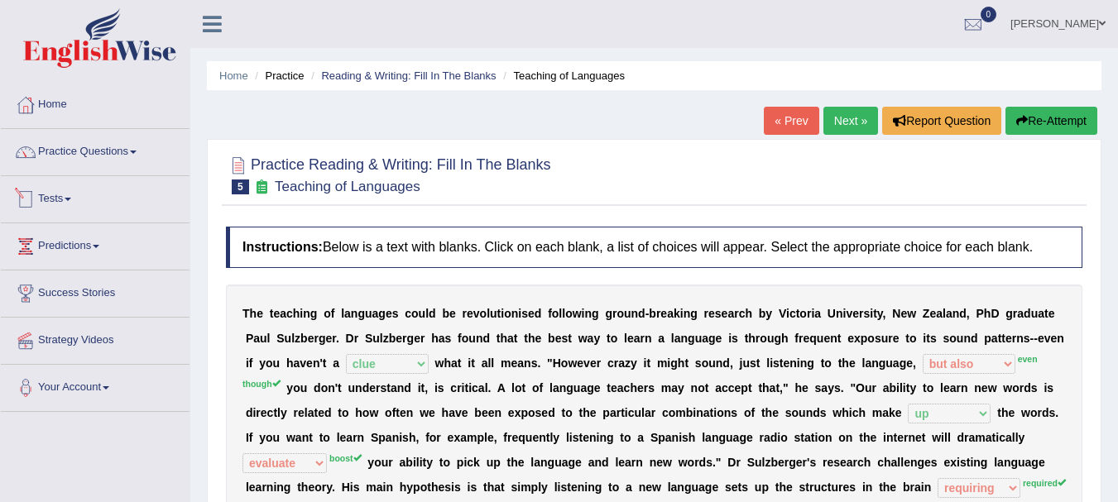
click at [90, 197] on link "Tests" at bounding box center [95, 196] width 189 height 41
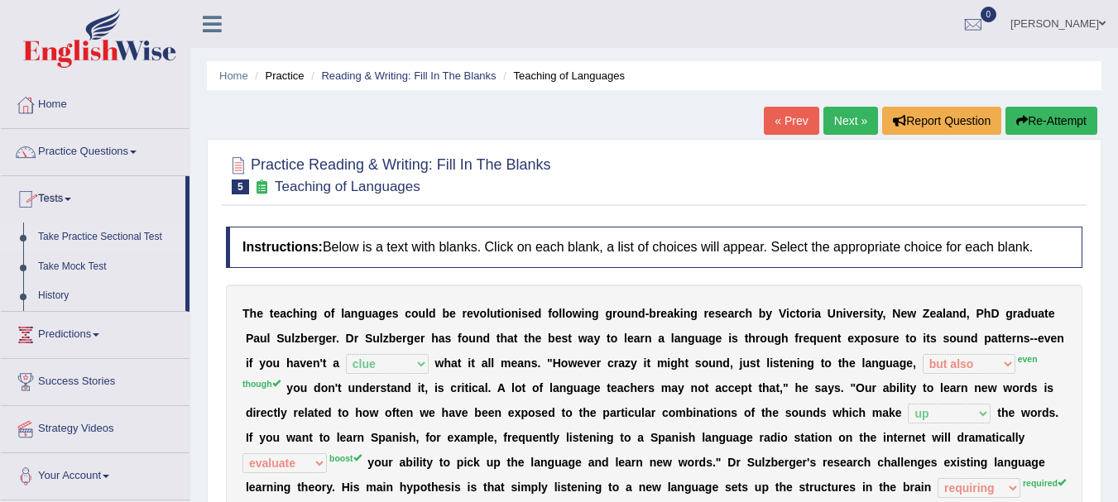
click at [103, 233] on link "Take Practice Sectional Test" at bounding box center [108, 238] width 155 height 30
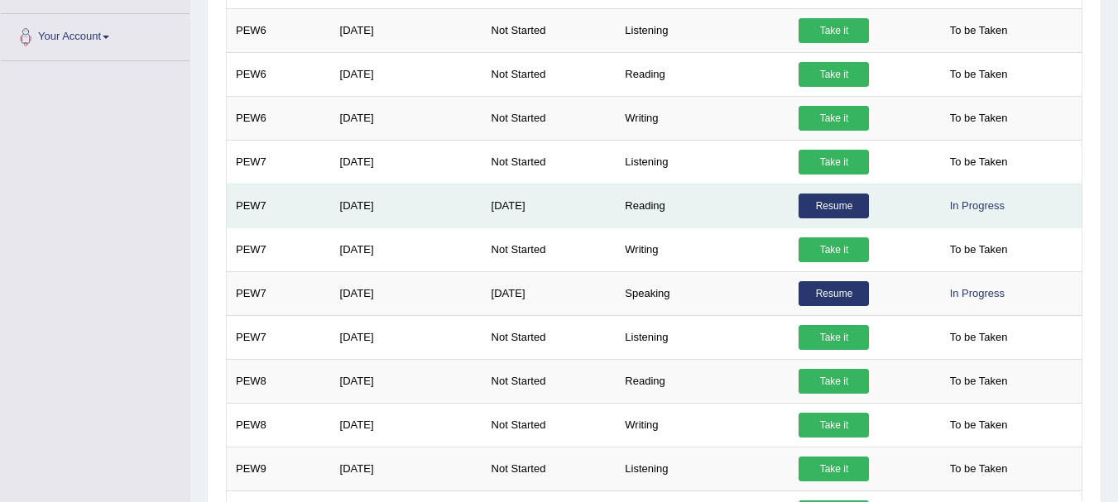
click at [838, 209] on link "Resume" at bounding box center [834, 206] width 70 height 25
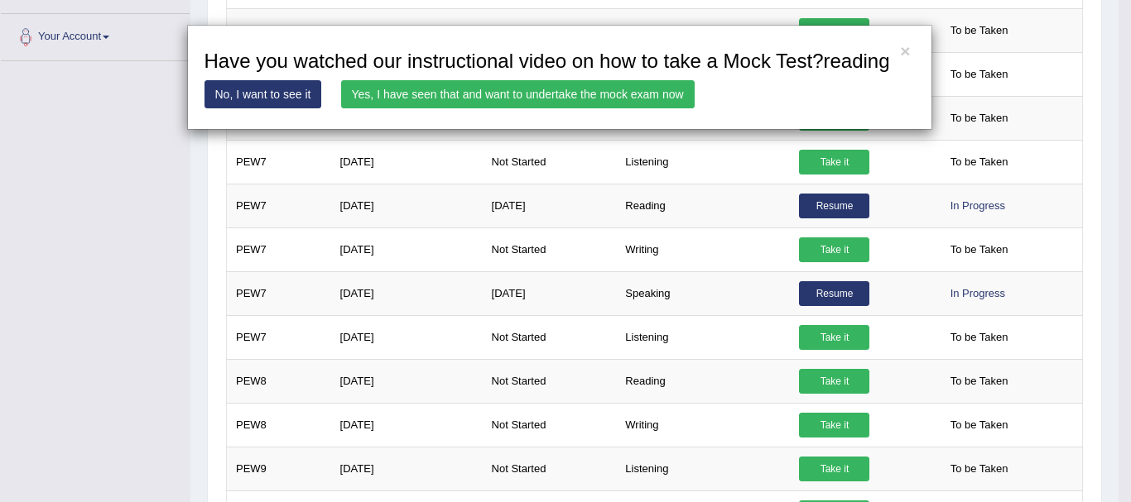
click at [579, 92] on link "Yes, I have seen that and want to undertake the mock exam now" at bounding box center [517, 94] width 353 height 28
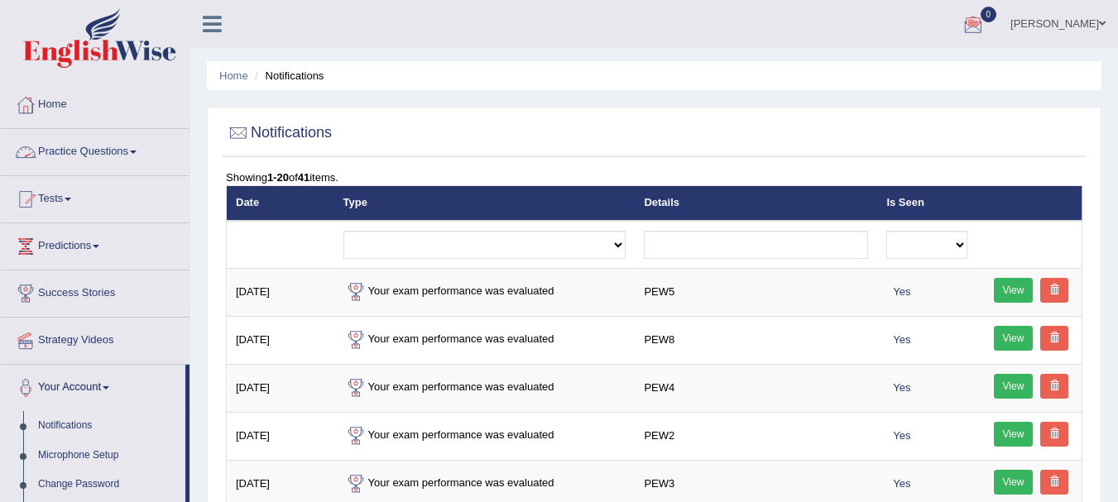
click at [92, 156] on link "Practice Questions" at bounding box center [95, 149] width 189 height 41
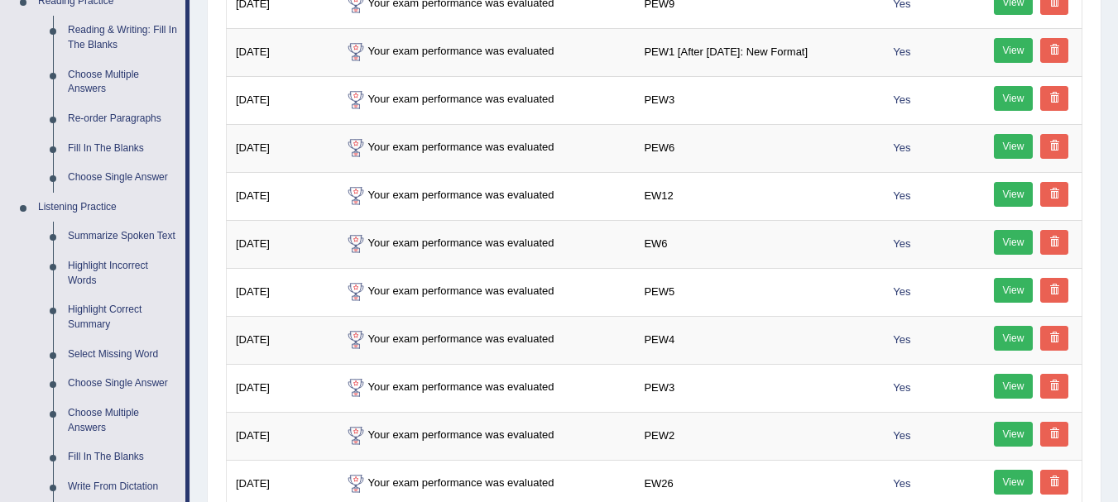
scroll to position [530, 0]
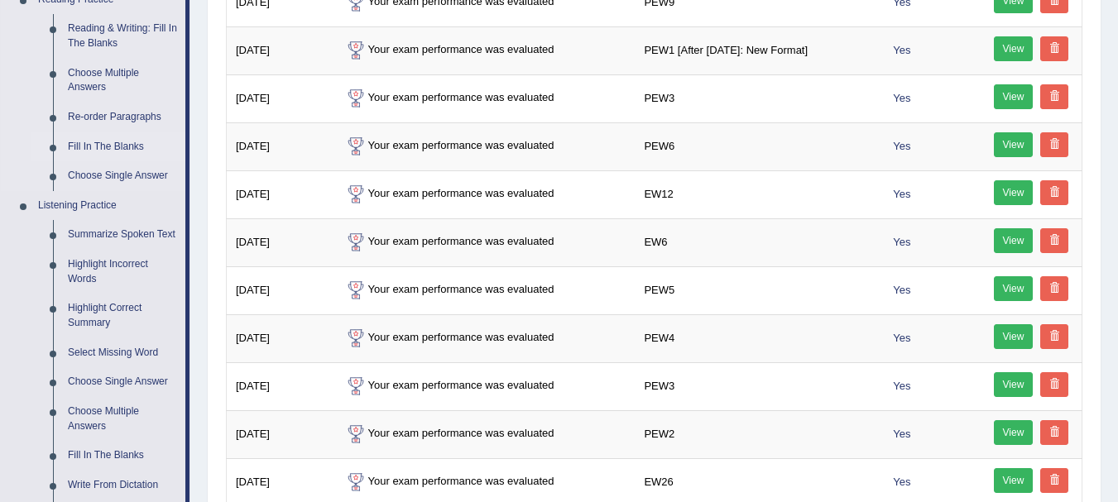
click at [100, 142] on link "Fill In The Blanks" at bounding box center [122, 147] width 125 height 30
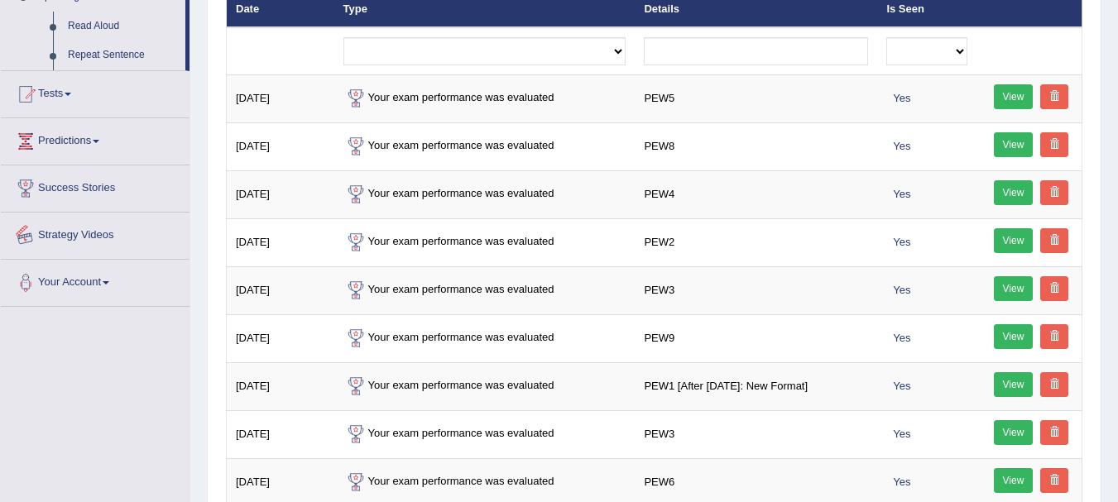
scroll to position [293, 0]
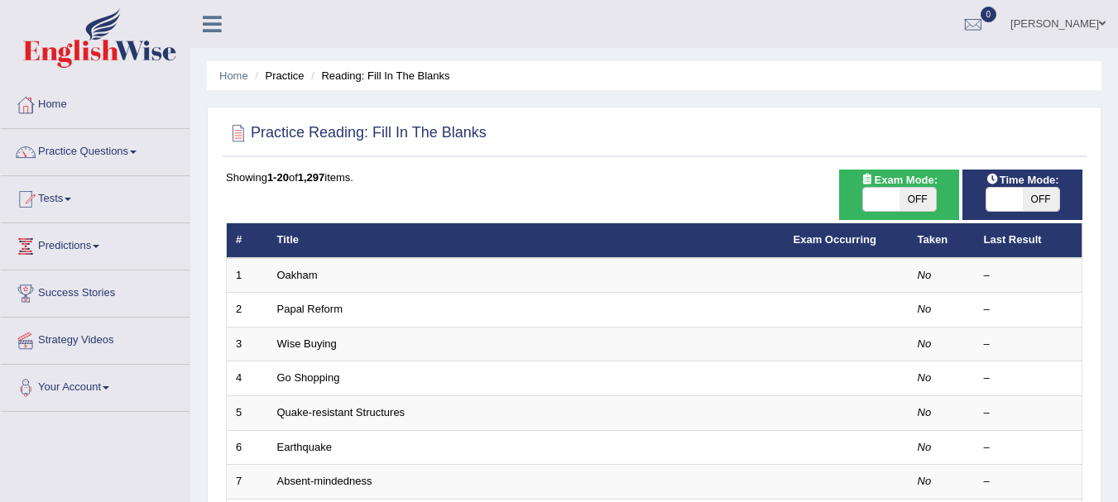
click at [1002, 197] on span at bounding box center [1005, 199] width 36 height 23
checkbox input "true"
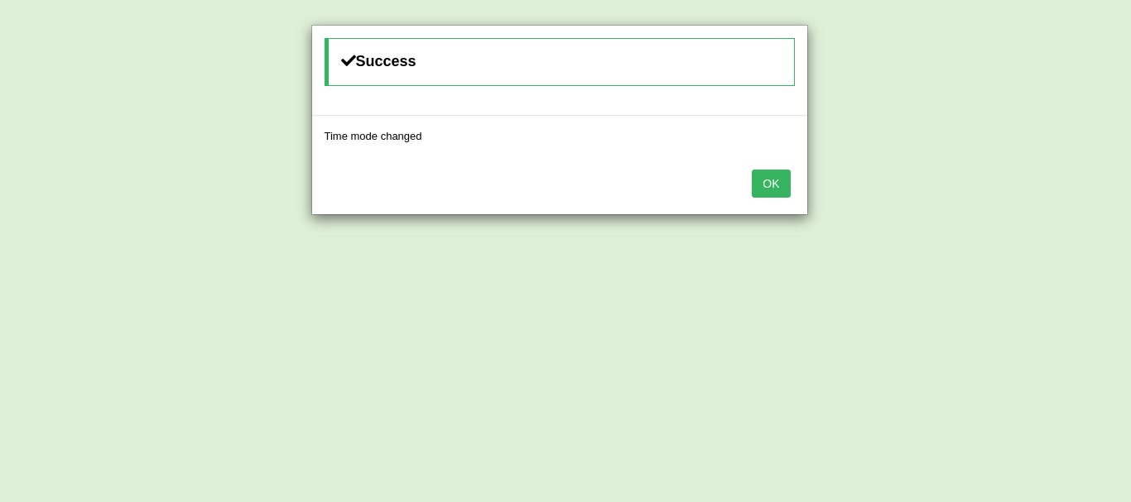
click at [905, 200] on div "Success Time mode changed OK" at bounding box center [565, 251] width 1131 height 502
click at [769, 182] on button "OK" at bounding box center [771, 184] width 38 height 28
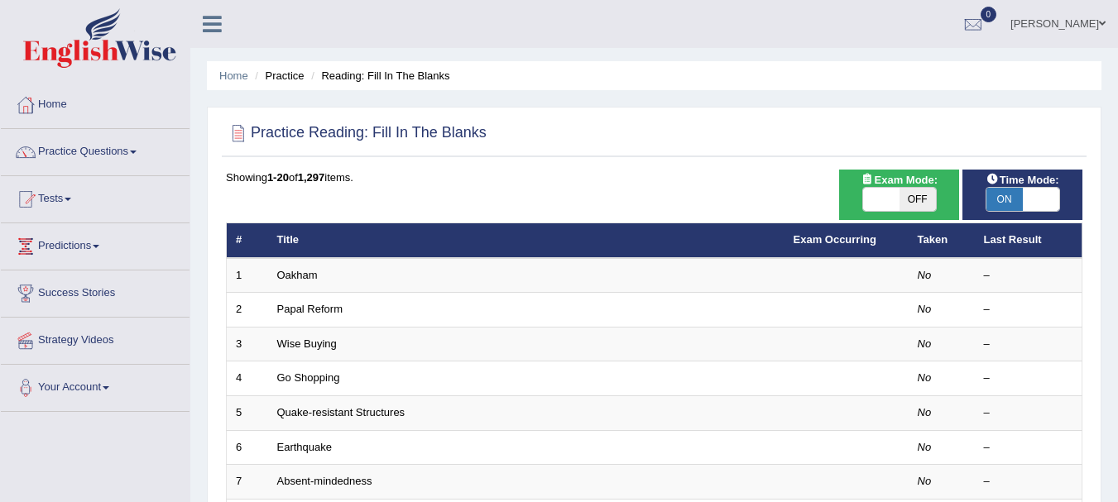
click at [877, 204] on span at bounding box center [881, 199] width 36 height 23
checkbox input "true"
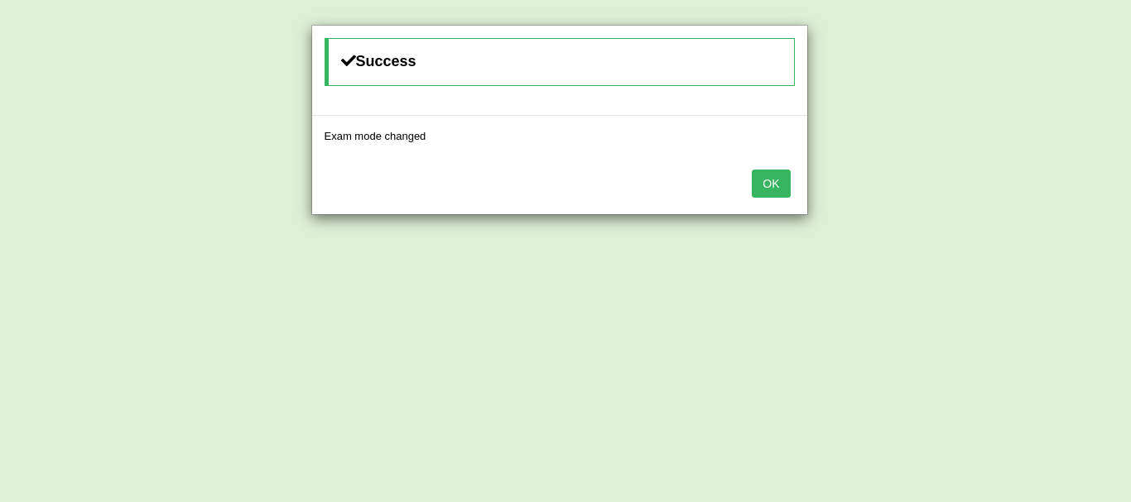
click at [768, 180] on button "OK" at bounding box center [771, 184] width 38 height 28
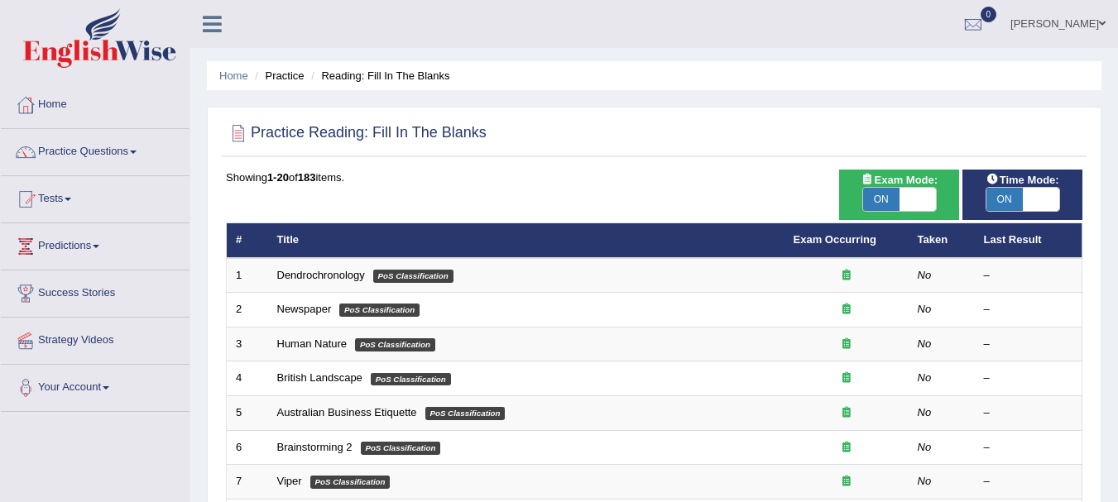
click at [292, 273] on link "Dendrochronology" at bounding box center [321, 275] width 88 height 12
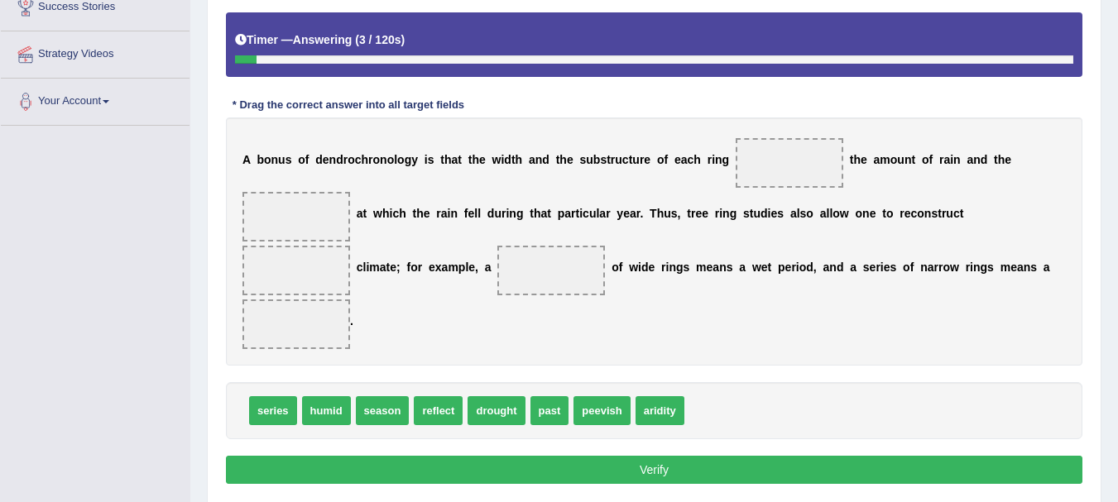
scroll to position [281, 0]
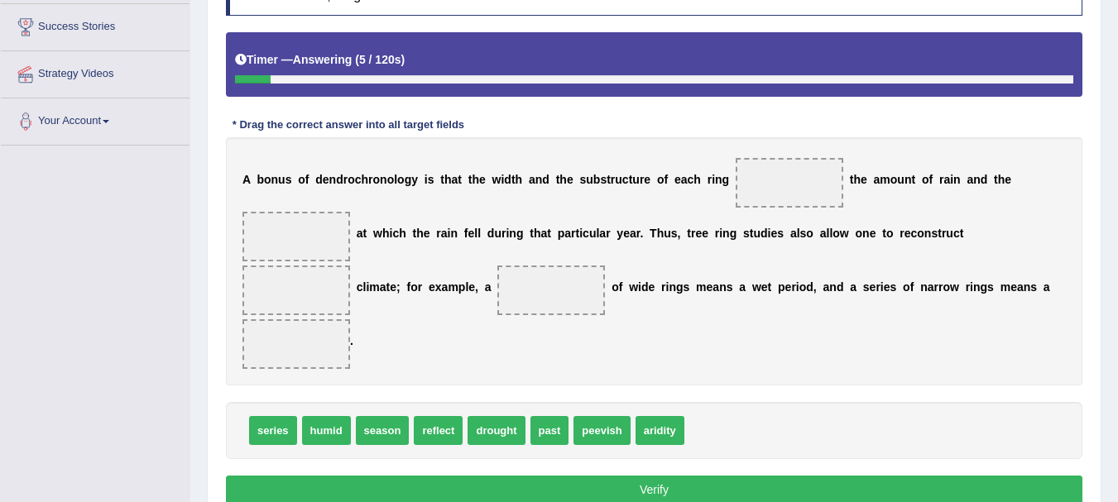
scroll to position [263, 0]
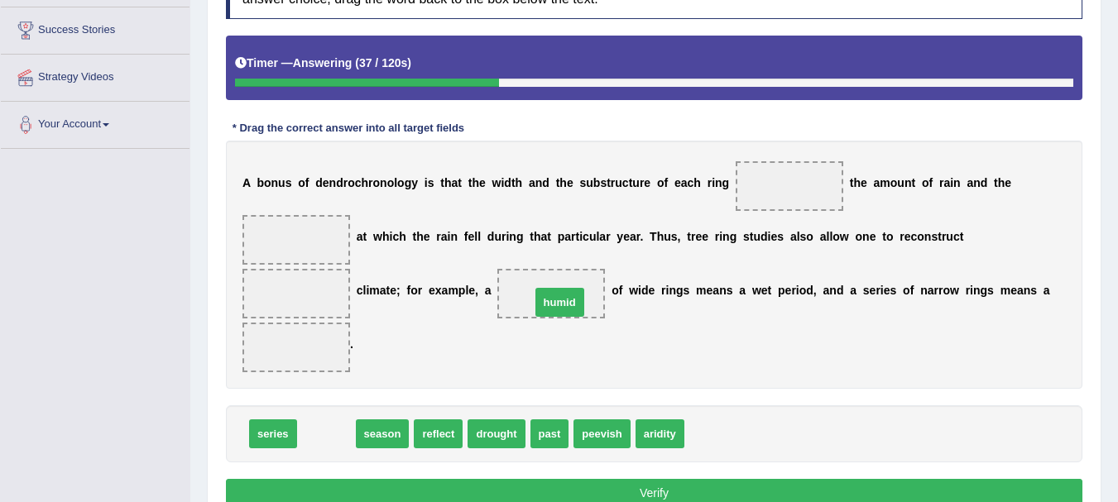
drag, startPoint x: 328, startPoint y: 434, endPoint x: 561, endPoint y: 302, distance: 268.0
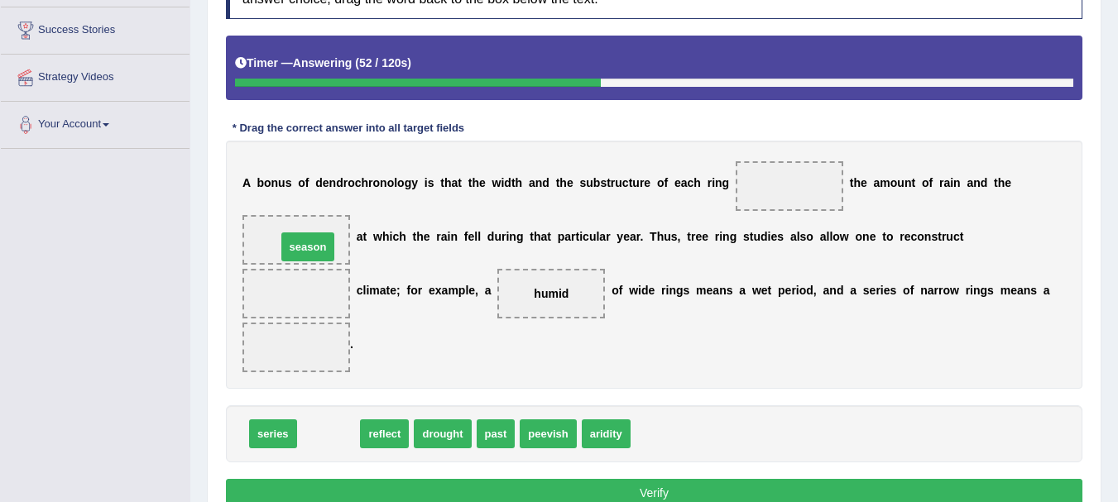
drag, startPoint x: 333, startPoint y: 434, endPoint x: 312, endPoint y: 247, distance: 188.2
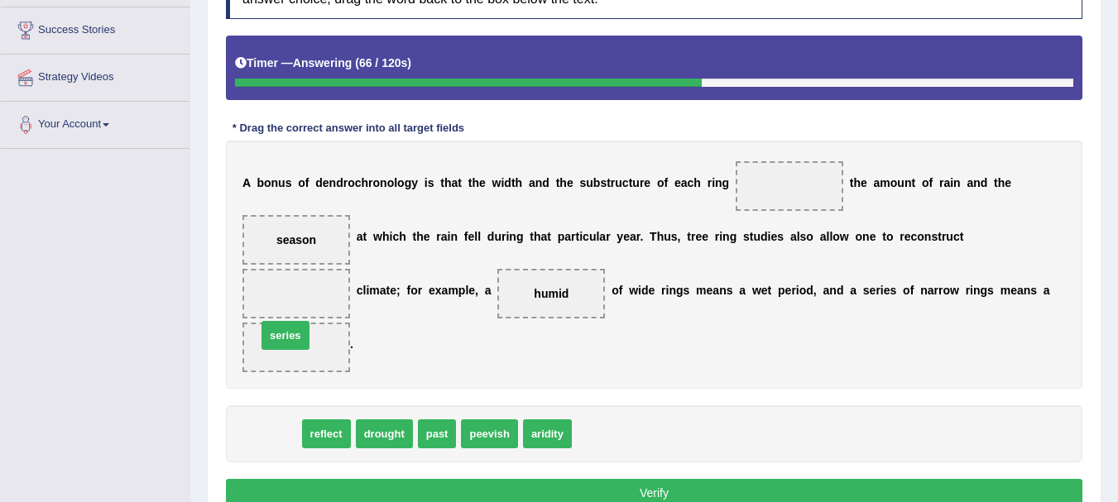
drag, startPoint x: 275, startPoint y: 438, endPoint x: 287, endPoint y: 340, distance: 98.5
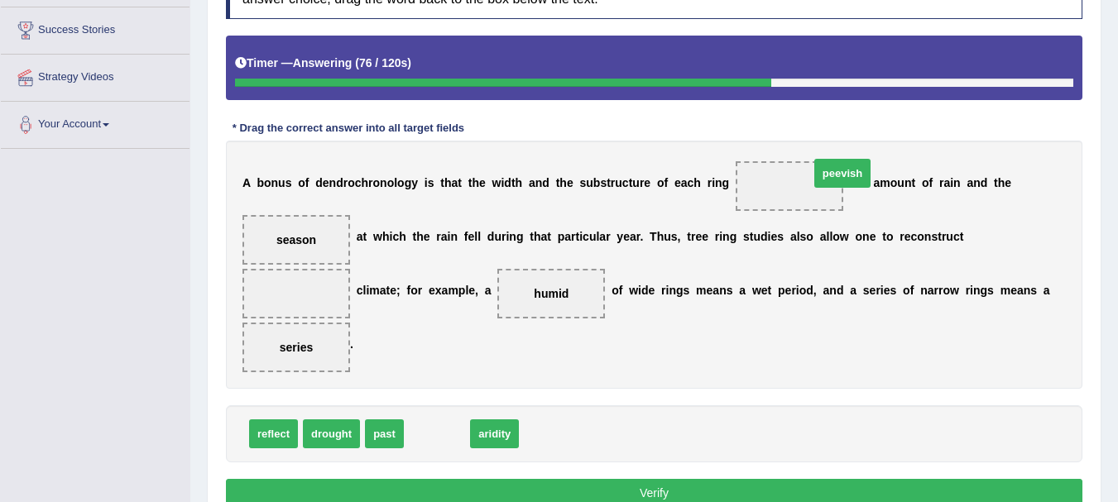
drag, startPoint x: 444, startPoint y: 435, endPoint x: 843, endPoint y: 178, distance: 474.4
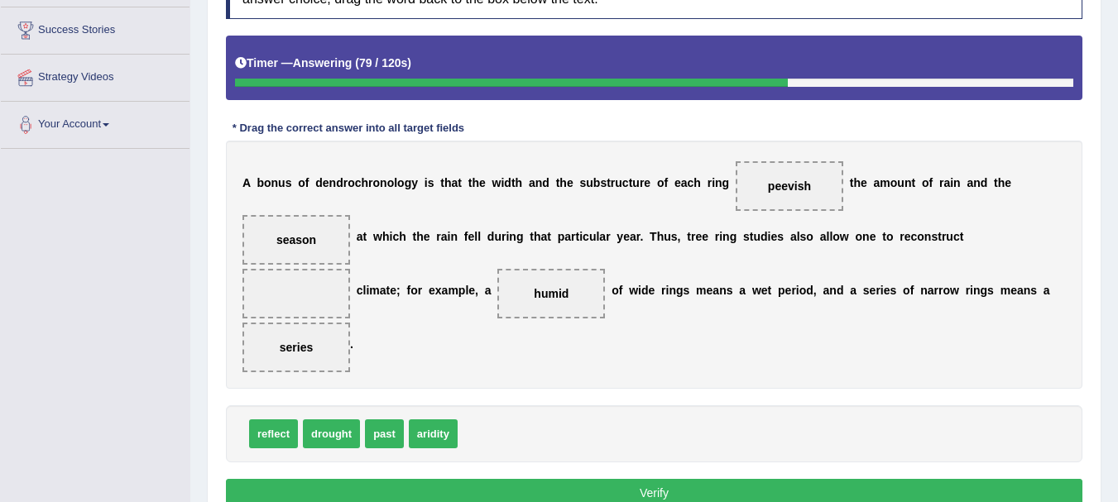
click at [843, 488] on button "Verify" at bounding box center [654, 493] width 857 height 28
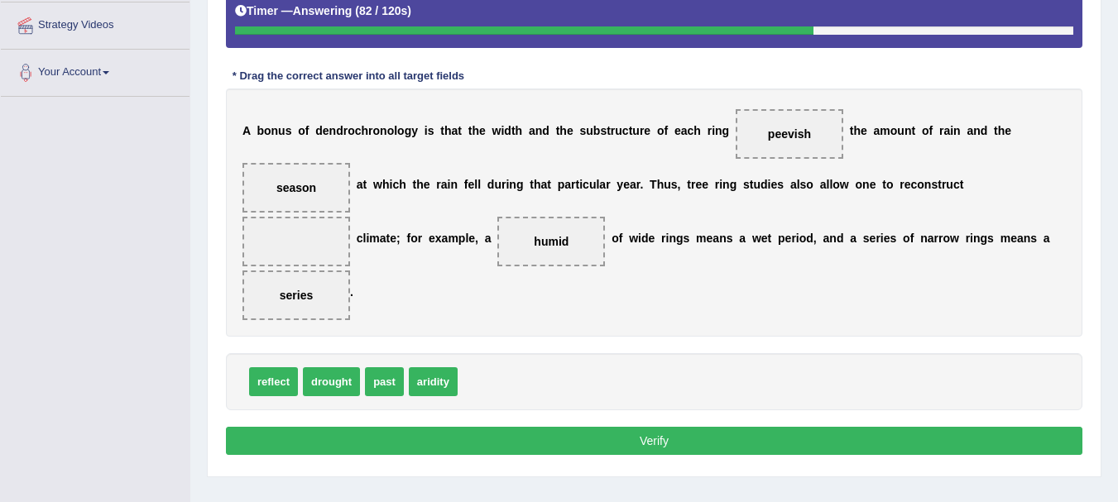
scroll to position [316, 0]
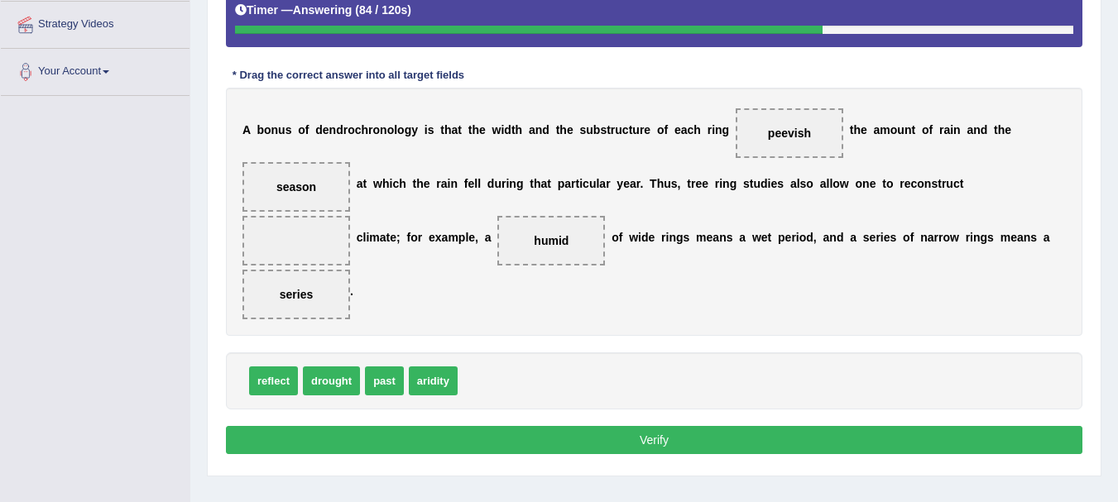
click at [718, 428] on button "Verify" at bounding box center [654, 440] width 857 height 28
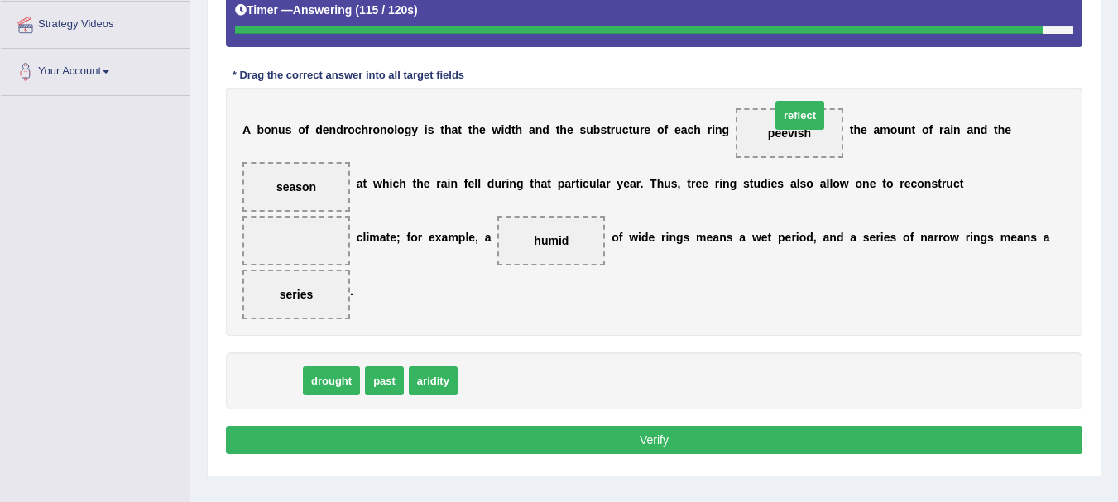
drag, startPoint x: 275, startPoint y: 381, endPoint x: 801, endPoint y: 115, distance: 589.8
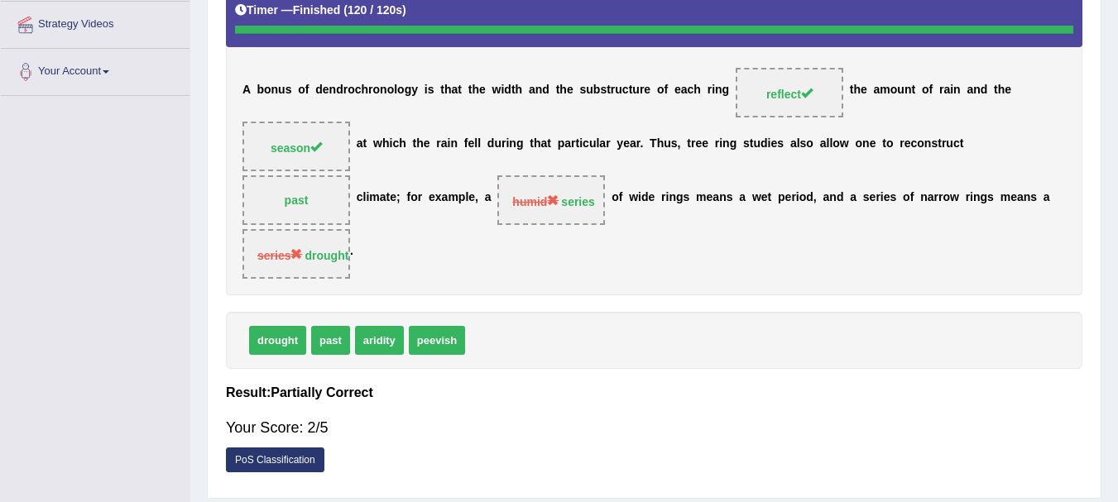
click at [281, 459] on link "PoS Classification" at bounding box center [275, 460] width 99 height 25
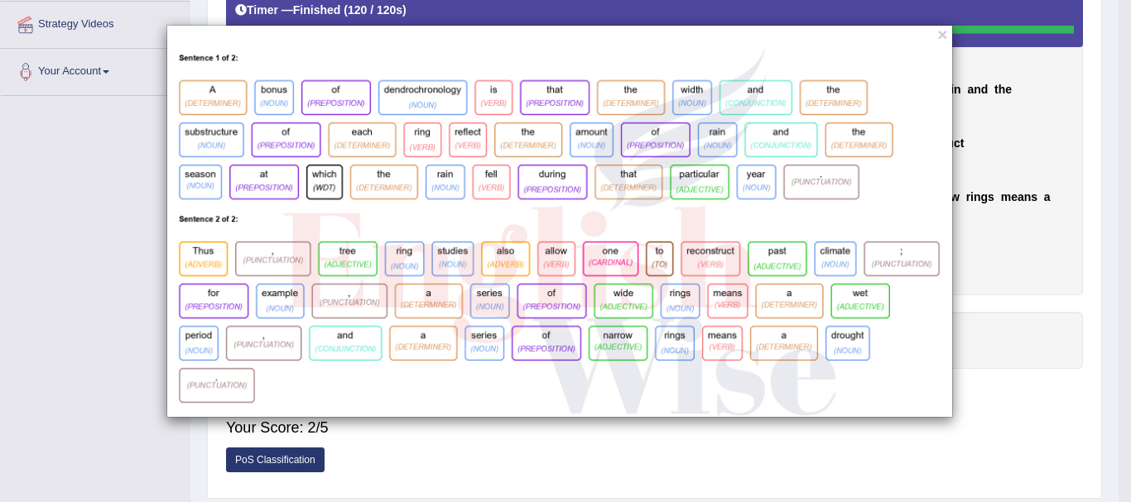
click at [281, 459] on div "×" at bounding box center [565, 251] width 1131 height 502
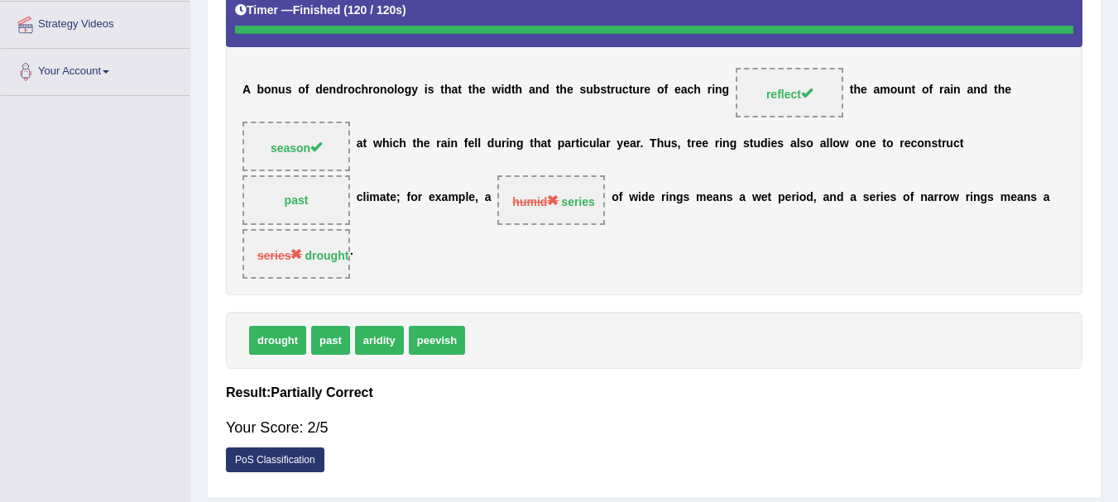
click at [294, 464] on link "PoS Classification" at bounding box center [275, 460] width 99 height 25
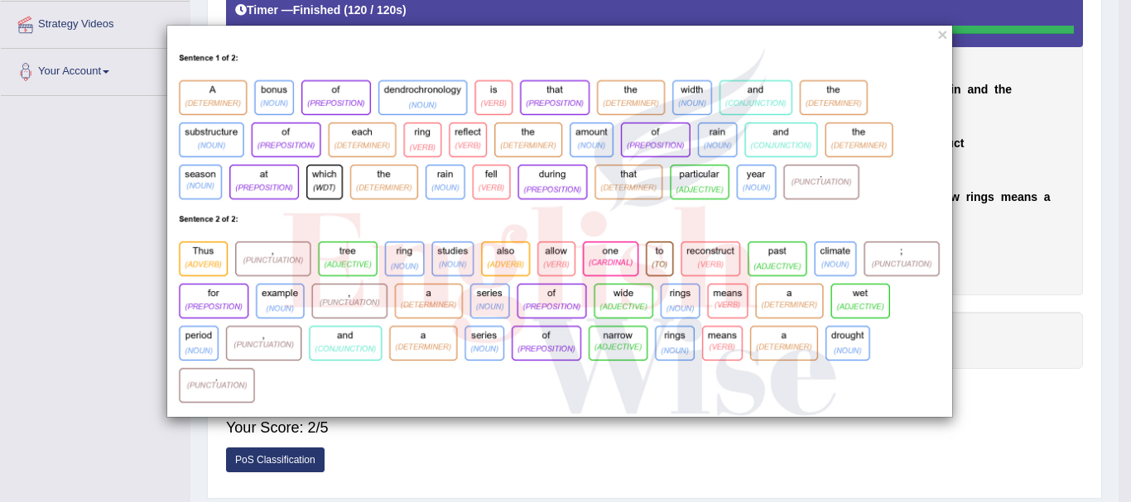
click at [494, 445] on div "×" at bounding box center [565, 251] width 1131 height 502
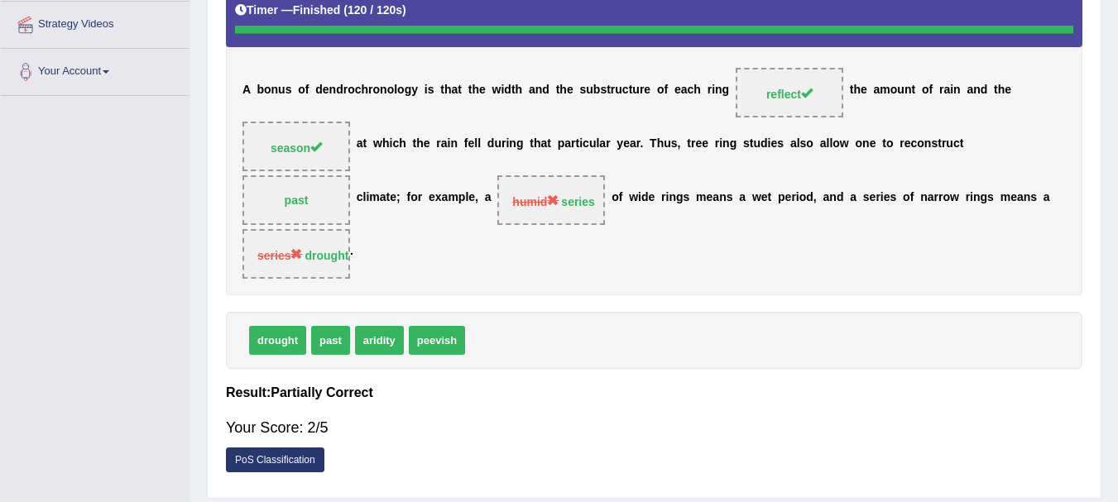
click at [280, 464] on link "PoS Classification" at bounding box center [275, 460] width 99 height 25
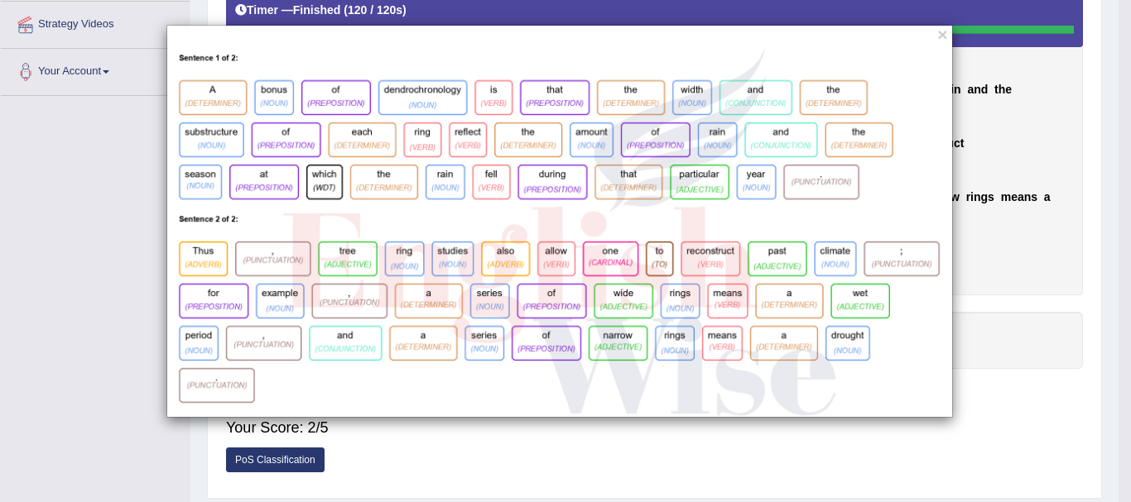
click at [1063, 147] on div "×" at bounding box center [559, 221] width 1118 height 393
click at [942, 30] on button "×" at bounding box center [942, 34] width 10 height 17
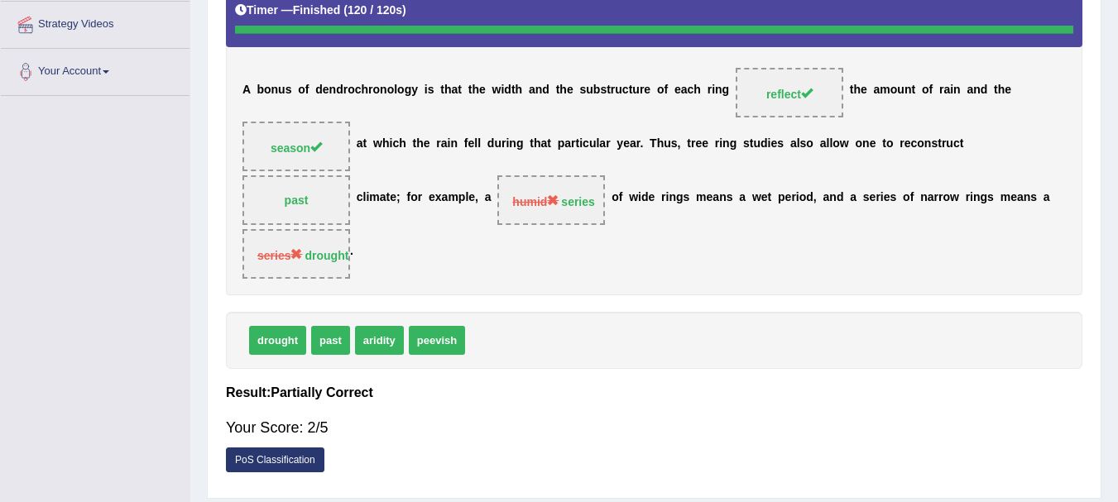
click at [294, 466] on link "PoS Classification" at bounding box center [275, 460] width 99 height 25
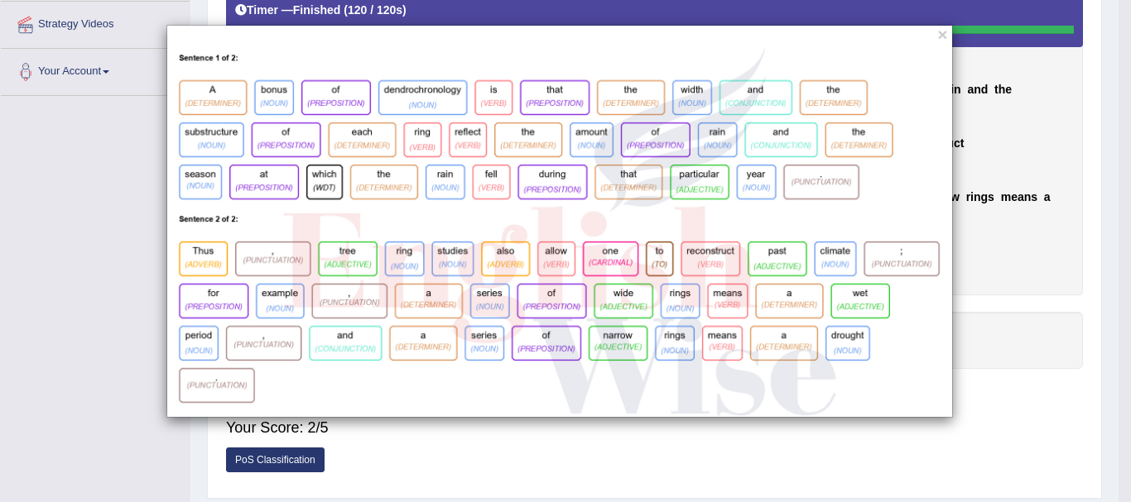
click at [1031, 119] on div "×" at bounding box center [559, 221] width 1118 height 393
click at [945, 32] on button "×" at bounding box center [942, 34] width 10 height 17
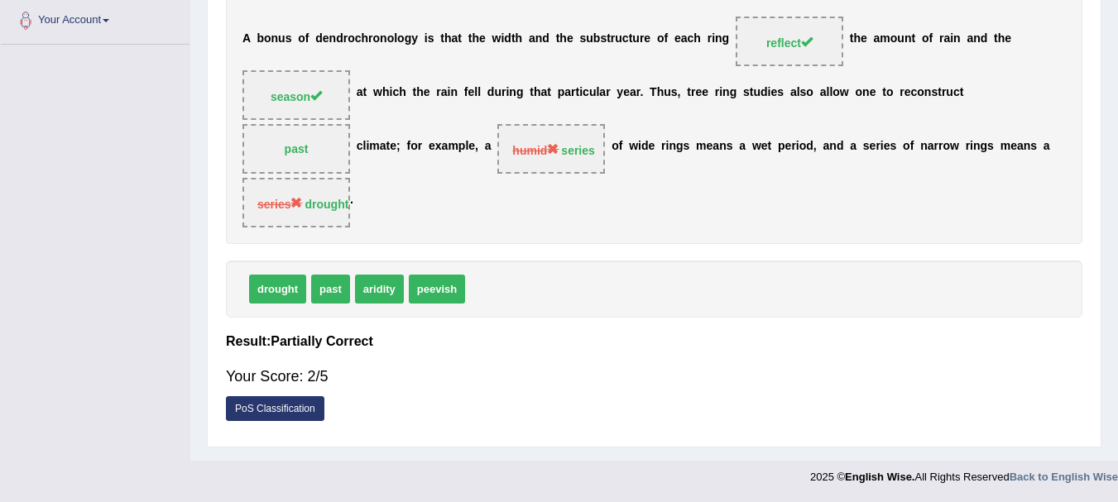
scroll to position [0, 0]
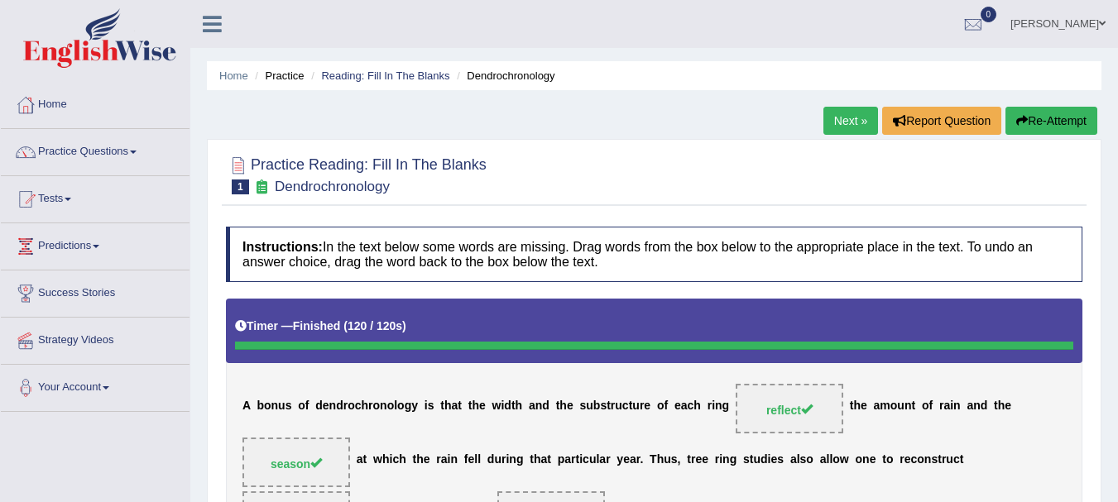
click at [846, 120] on link "Next »" at bounding box center [851, 121] width 55 height 28
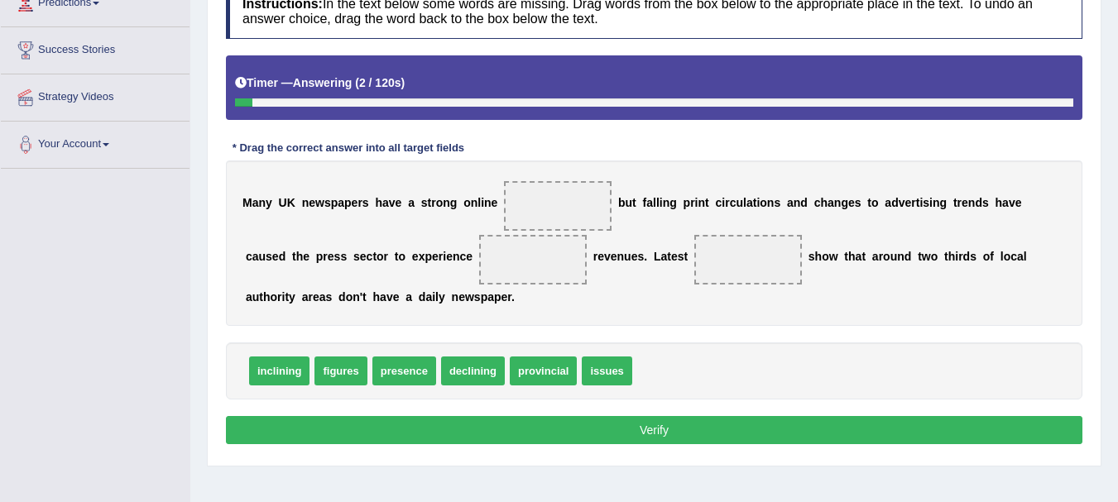
scroll to position [254, 0]
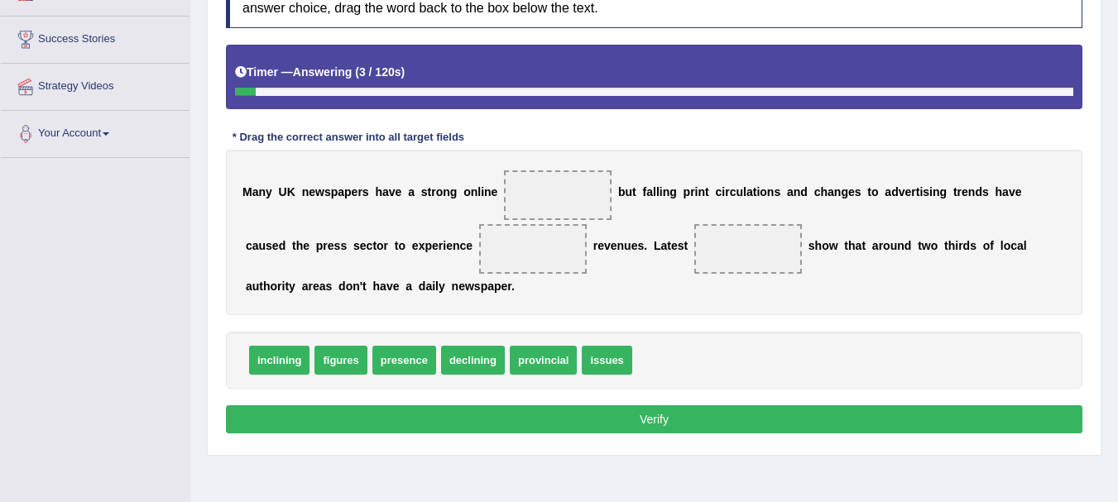
click at [550, 190] on span at bounding box center [558, 196] width 108 height 50
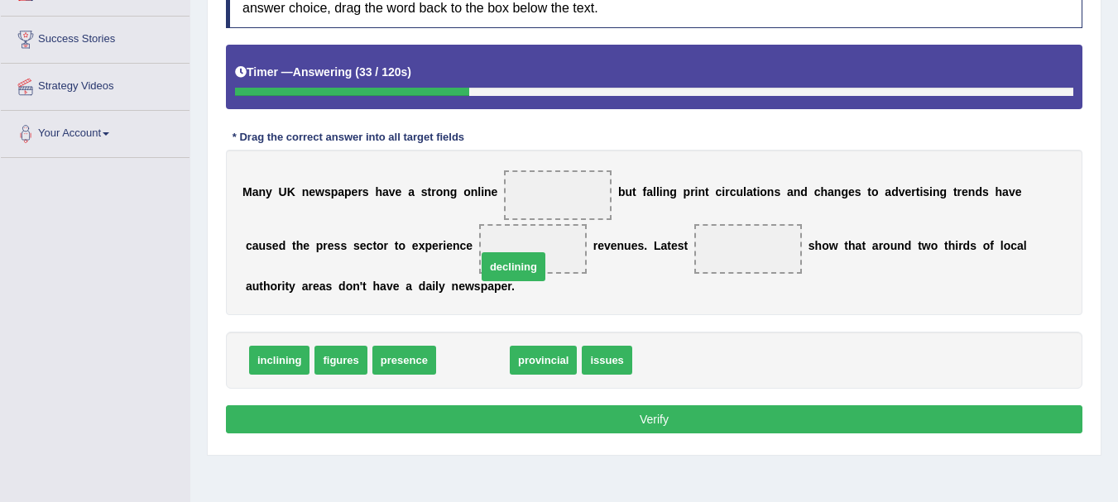
drag, startPoint x: 467, startPoint y: 351, endPoint x: 506, endPoint y: 271, distance: 89.2
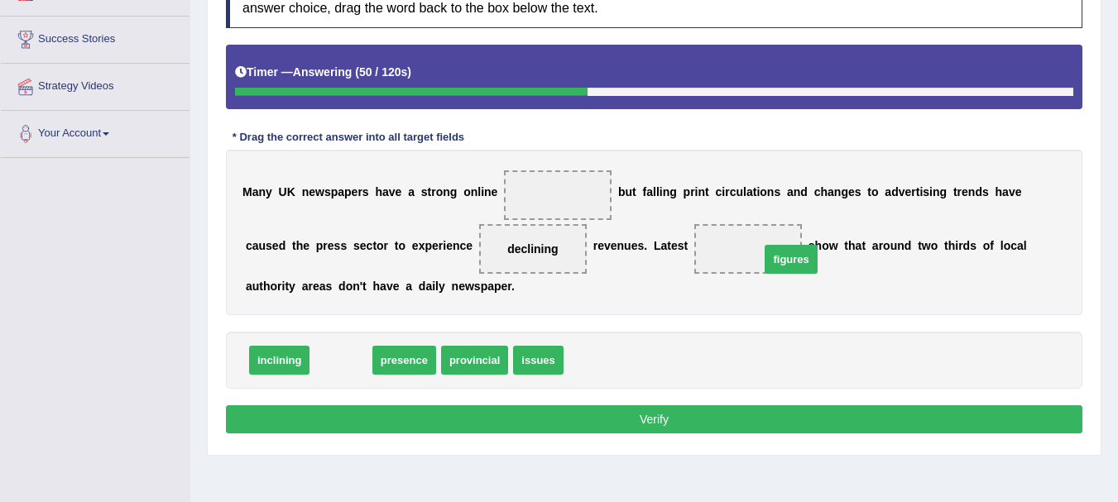
drag, startPoint x: 356, startPoint y: 366, endPoint x: 806, endPoint y: 265, distance: 461.5
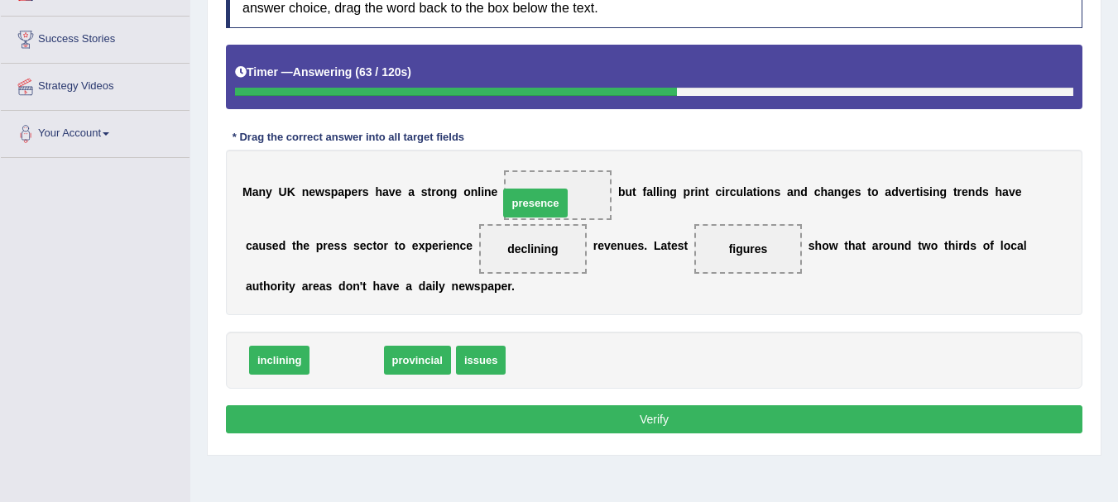
drag, startPoint x: 354, startPoint y: 361, endPoint x: 545, endPoint y: 203, distance: 247.5
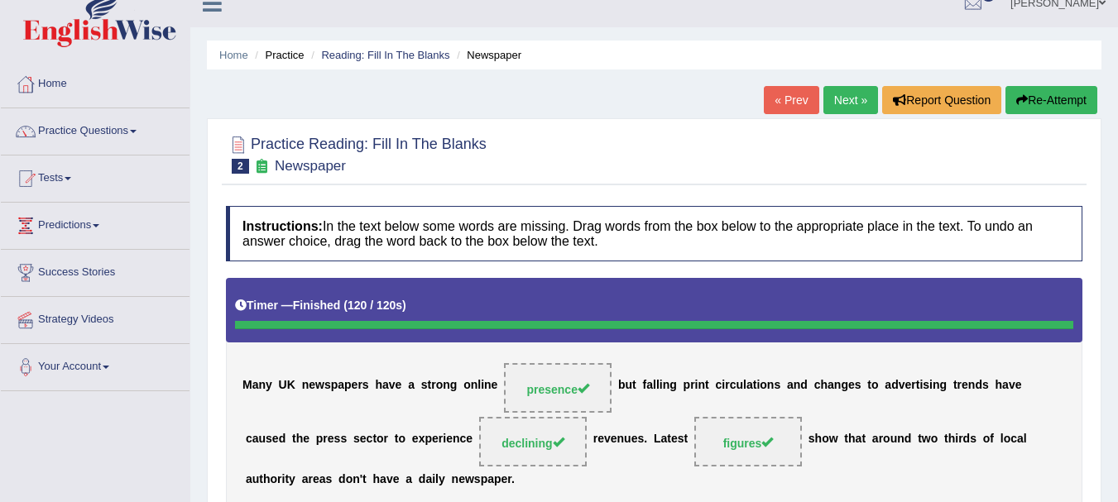
scroll to position [0, 0]
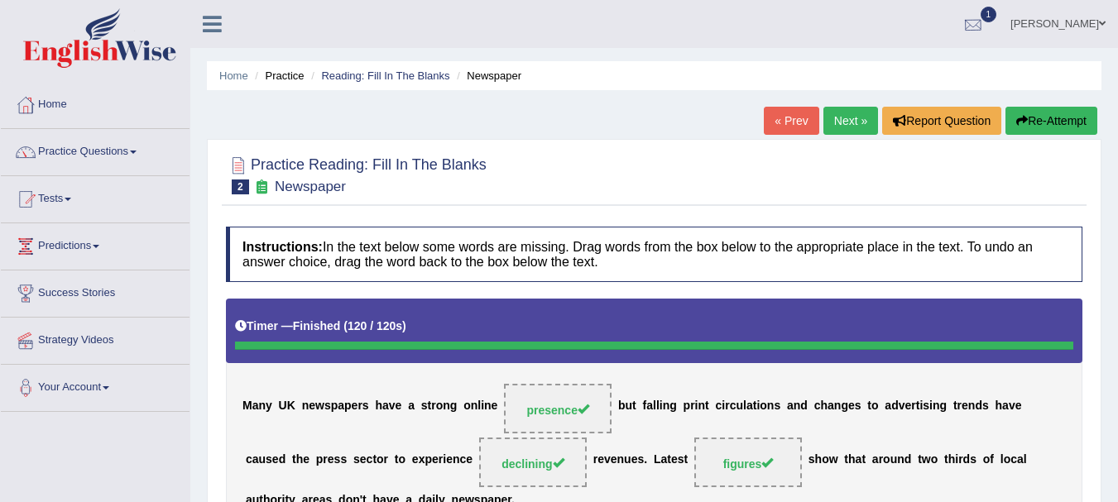
click at [986, 14] on div at bounding box center [973, 24] width 25 height 25
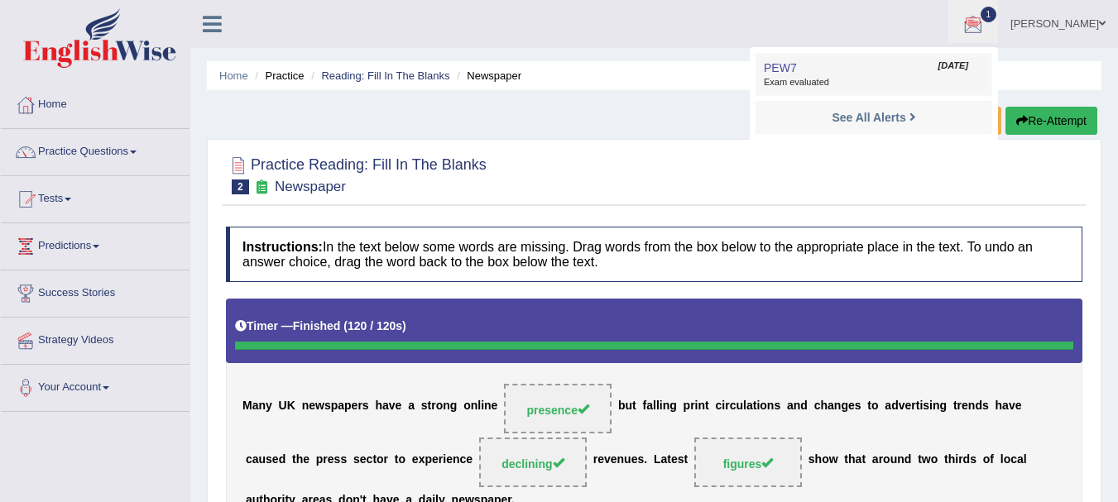
click at [889, 65] on link "PEW7 Sep 20, 2025 Exam evaluated" at bounding box center [874, 74] width 228 height 35
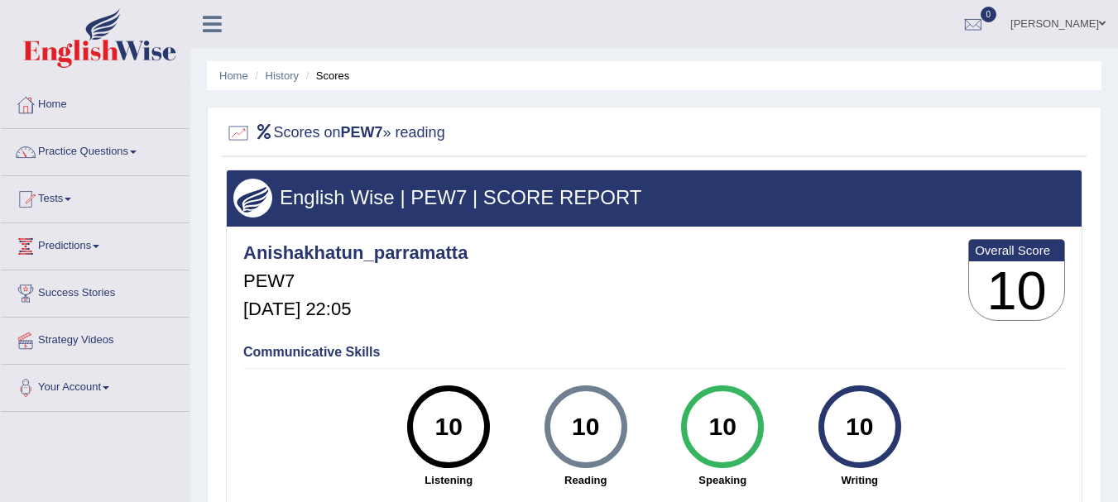
click at [846, 128] on div at bounding box center [654, 134] width 857 height 34
click at [986, 25] on div at bounding box center [973, 24] width 25 height 25
click at [1060, 28] on link "[PERSON_NAME]" at bounding box center [1058, 21] width 120 height 43
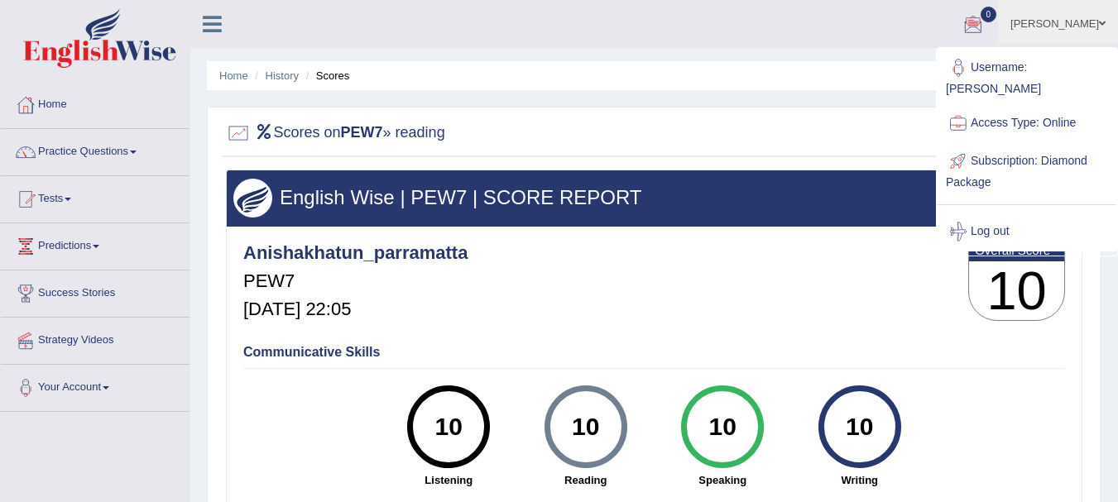
click at [1065, 163] on link "Subscription: Diamond Package" at bounding box center [1027, 169] width 179 height 55
